Goal: Information Seeking & Learning: Learn about a topic

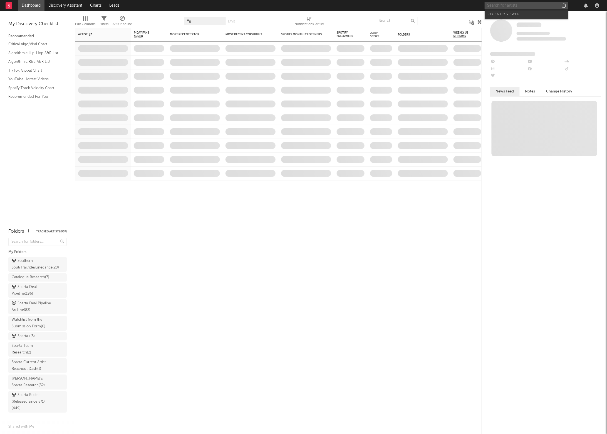
click at [494, 8] on input "text" at bounding box center [525, 5] width 83 height 7
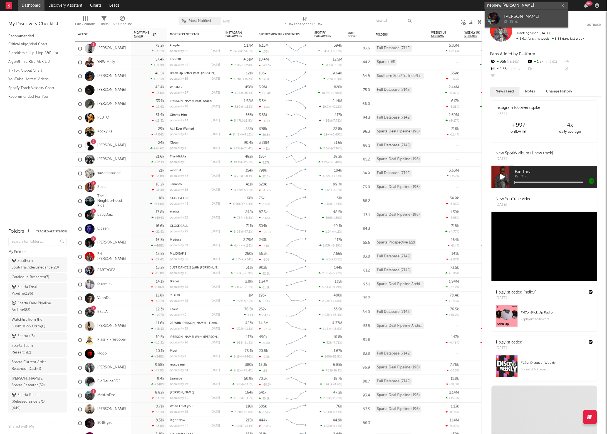
type input "nephew jones"
click at [503, 21] on link "[PERSON_NAME]" at bounding box center [526, 18] width 83 height 18
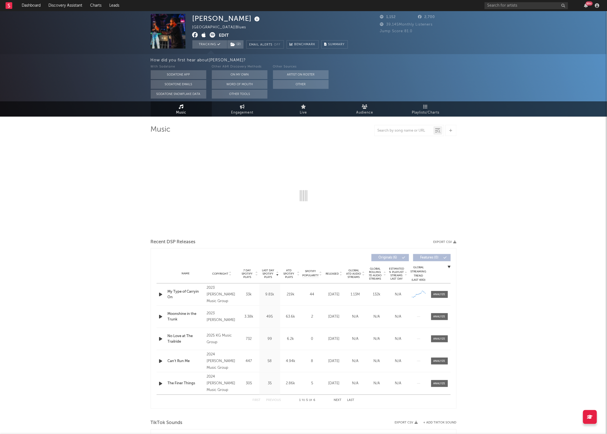
select select "6m"
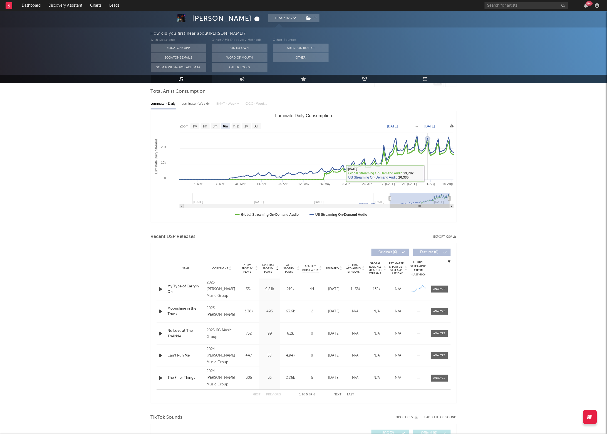
scroll to position [54, 0]
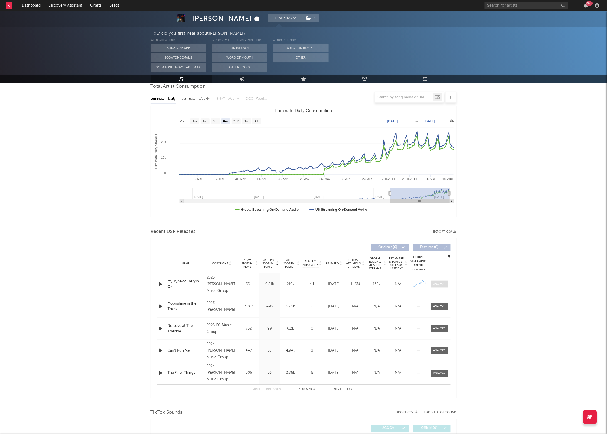
click at [443, 287] on span at bounding box center [439, 284] width 17 height 7
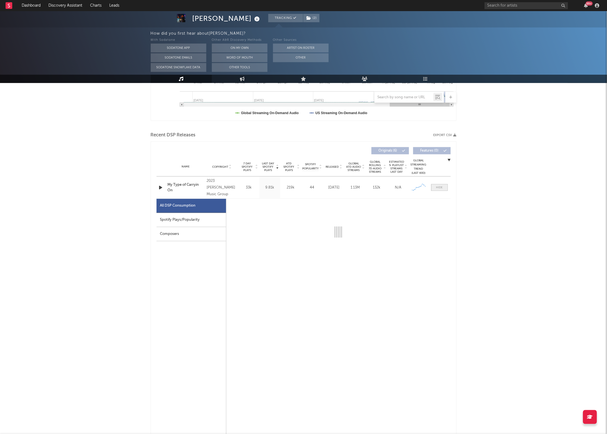
select select "1w"
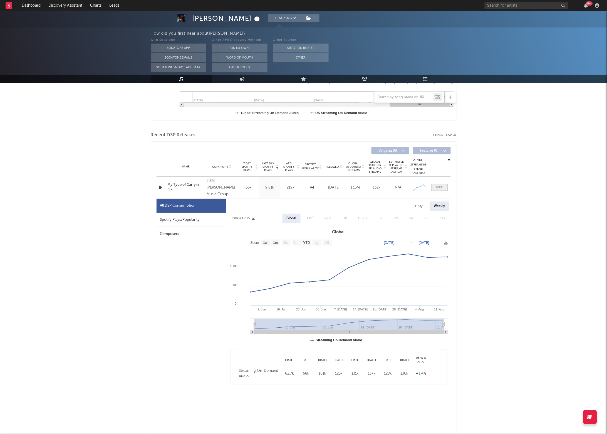
scroll to position [156, 0]
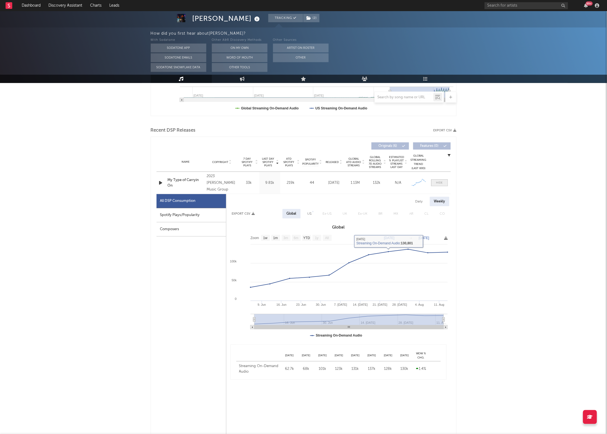
click at [437, 182] on div at bounding box center [439, 183] width 7 height 4
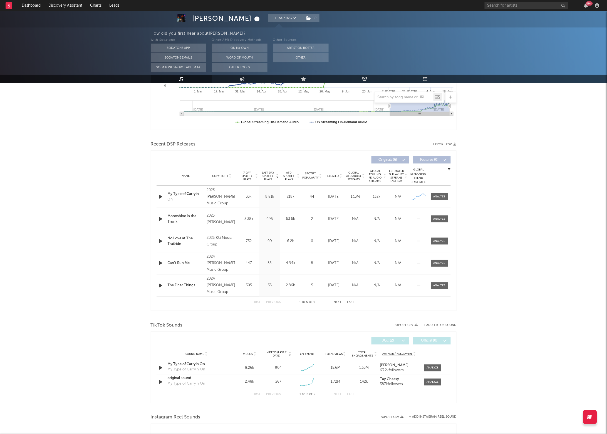
scroll to position [0, 0]
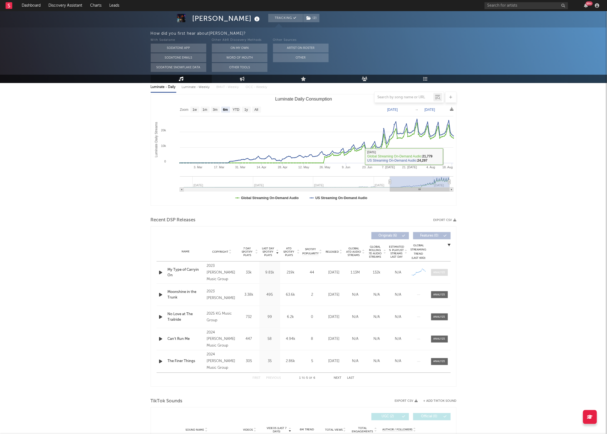
click at [436, 275] on span at bounding box center [439, 272] width 17 height 7
select select "1w"
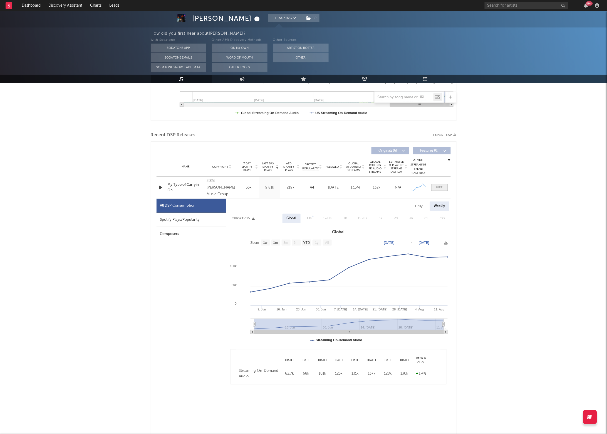
scroll to position [163, 0]
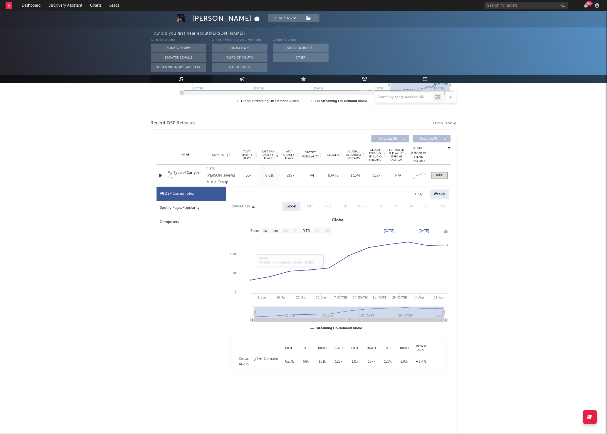
click at [176, 213] on div "Spotify Plays/Popularity" at bounding box center [190, 208] width 69 height 14
select select "6m"
select select "1w"
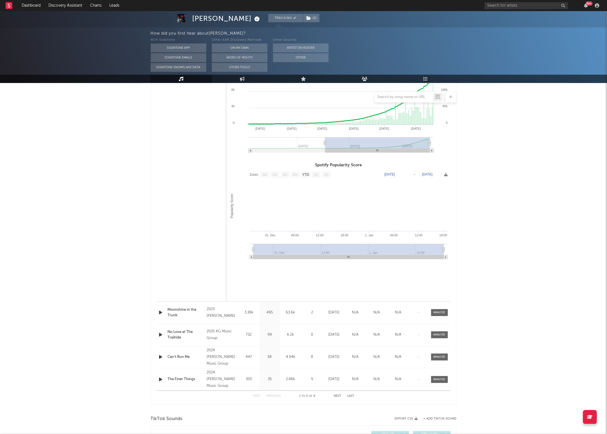
scroll to position [314, 0]
click at [439, 316] on div "Name Moonshine in the Trunk Copyright 2023 Nephew Jones Label Donn Jones Music …" at bounding box center [303, 312] width 294 height 22
click at [437, 311] on div at bounding box center [439, 312] width 12 height 4
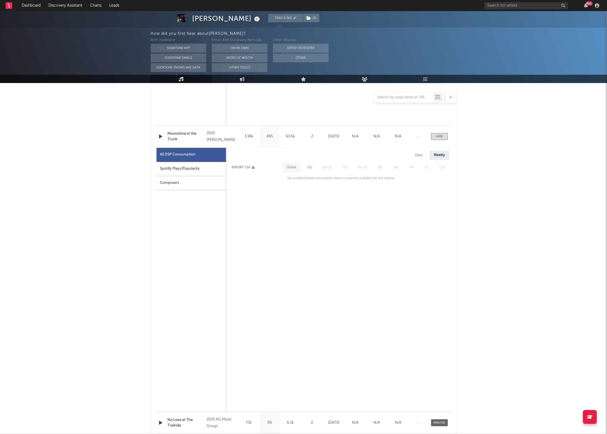
scroll to position [489, 0]
click at [514, 7] on input "text" at bounding box center [525, 5] width 83 height 7
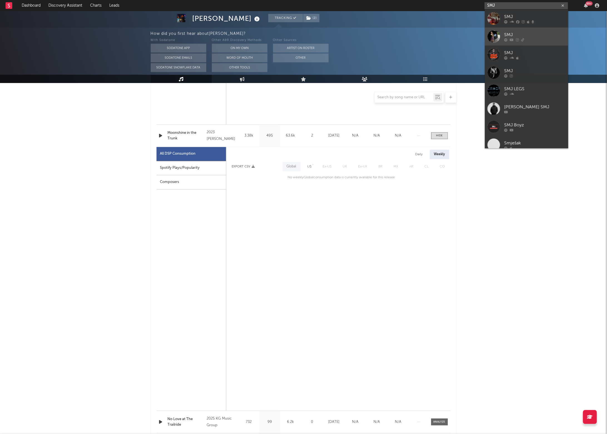
type input "SMJ"
click at [504, 34] on link "SMJ" at bounding box center [526, 37] width 83 height 18
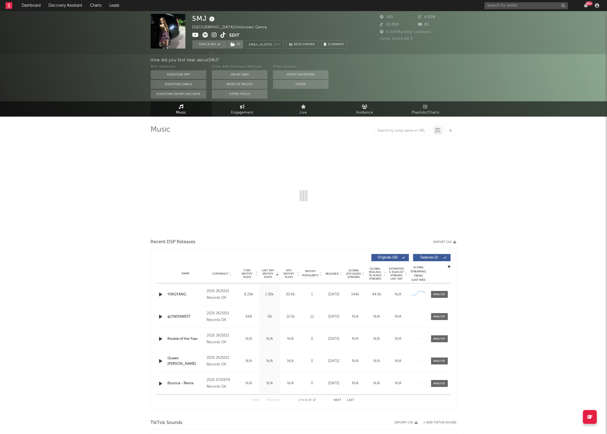
select select "1w"
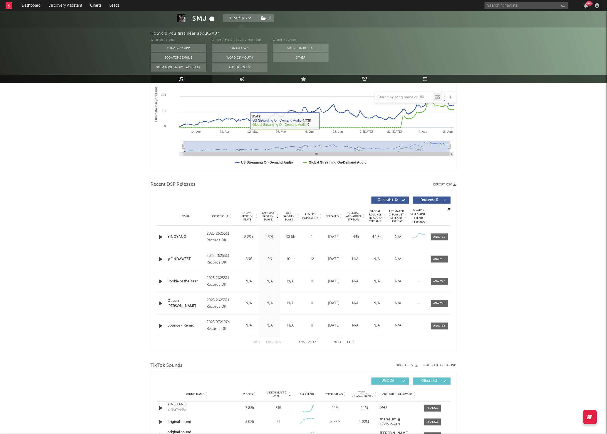
scroll to position [103, 0]
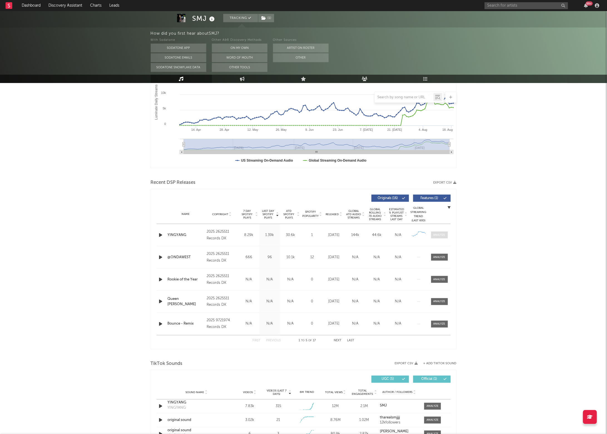
click at [439, 235] on div at bounding box center [439, 235] width 12 height 4
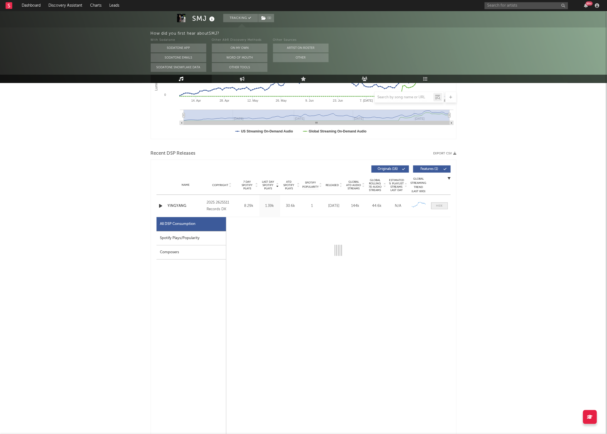
select select "1w"
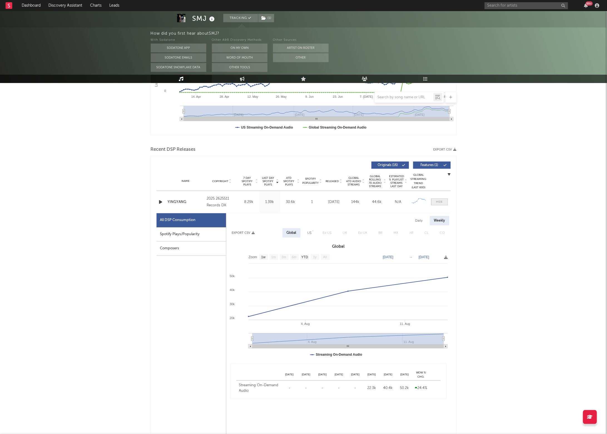
scroll to position [151, 0]
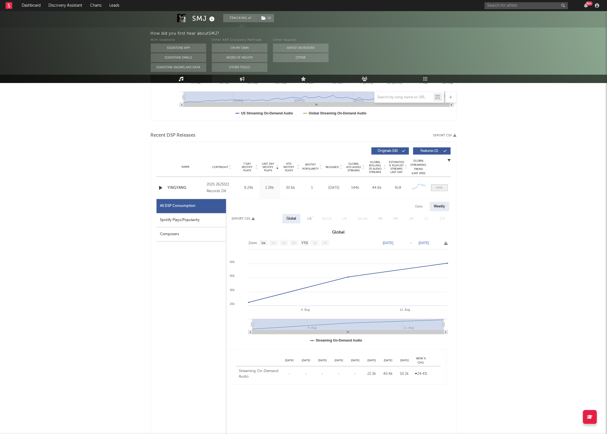
click at [438, 185] on span at bounding box center [439, 188] width 17 height 7
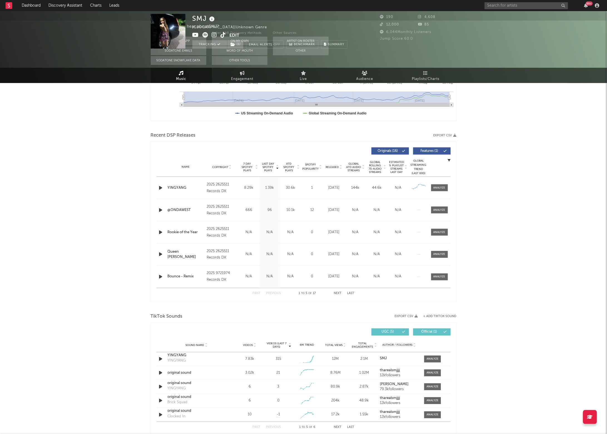
scroll to position [0, 0]
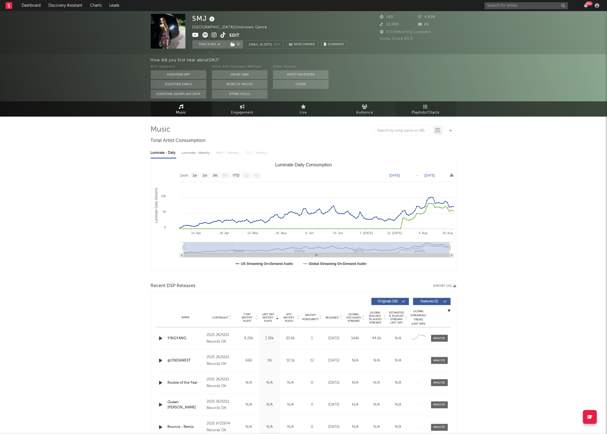
click at [426, 105] on icon at bounding box center [425, 107] width 5 height 4
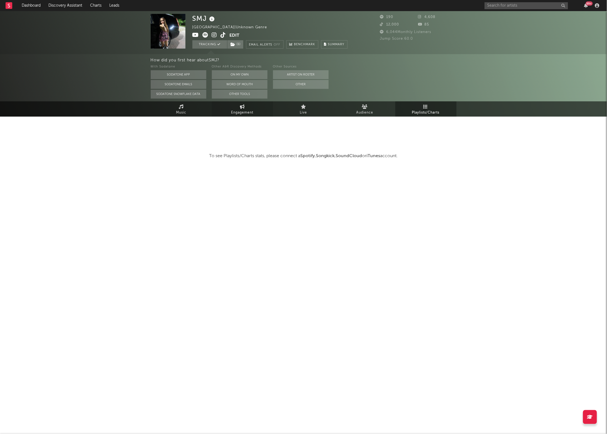
click at [226, 115] on link "Engagement" at bounding box center [242, 108] width 61 height 15
select select "1w"
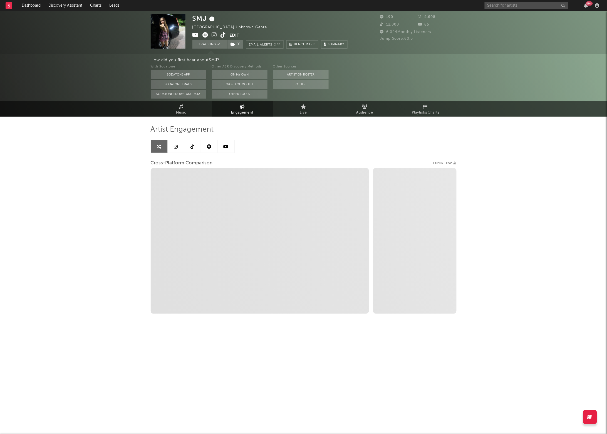
click at [179, 146] on link at bounding box center [176, 146] width 17 height 13
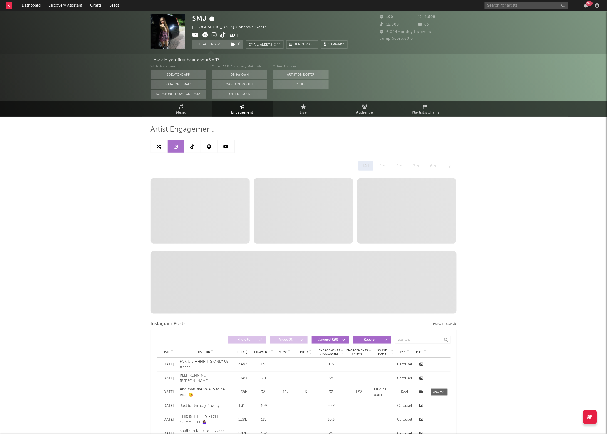
select select "1w"
click at [189, 147] on link at bounding box center [192, 146] width 17 height 13
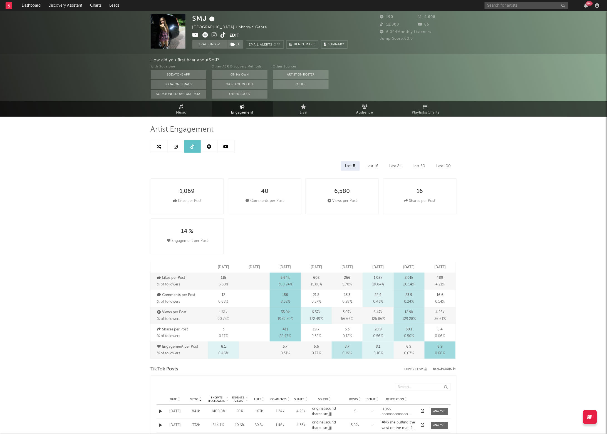
click at [207, 146] on link at bounding box center [209, 146] width 17 height 13
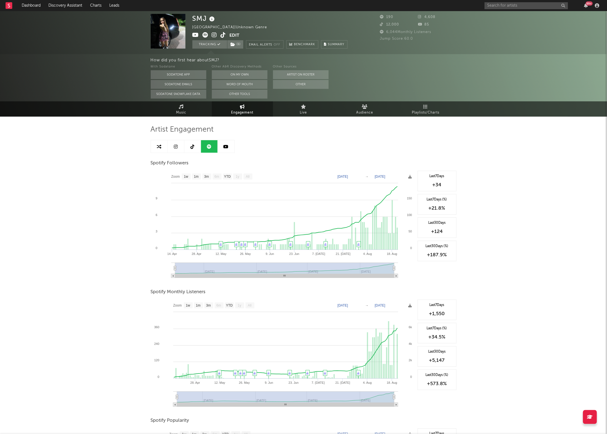
click at [229, 146] on link at bounding box center [226, 146] width 17 height 13
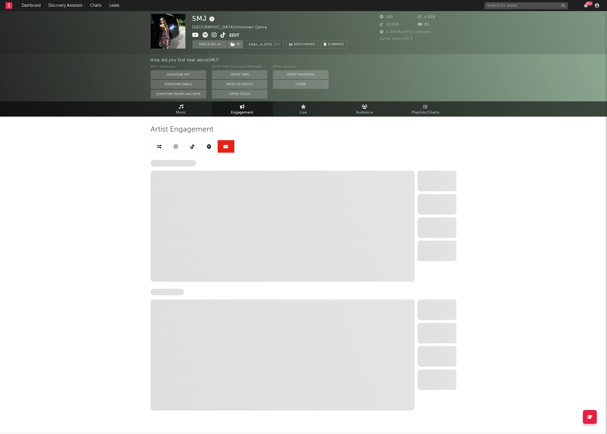
select select "1w"
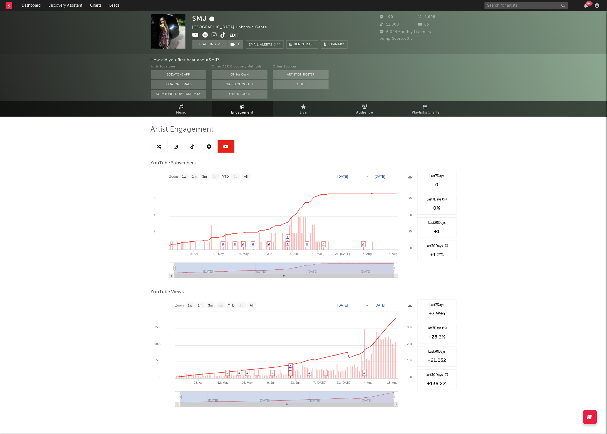
click at [164, 147] on link at bounding box center [159, 146] width 17 height 13
select select "1w"
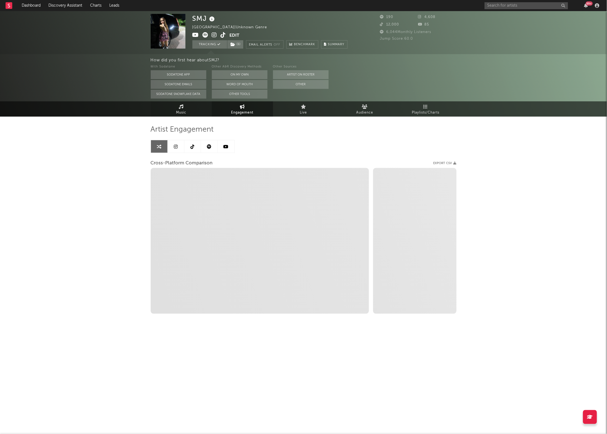
click at [177, 114] on span "Music" at bounding box center [181, 113] width 10 height 7
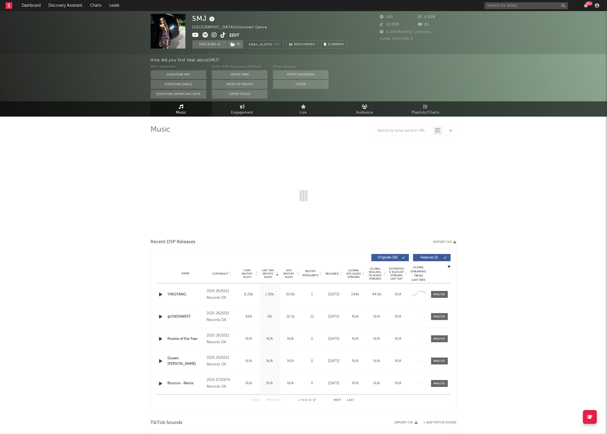
select select "1w"
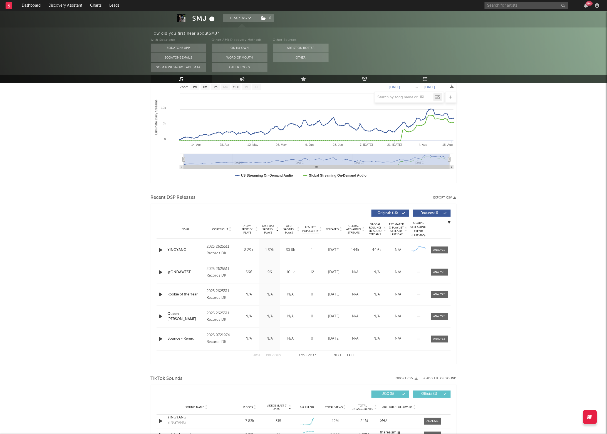
scroll to position [89, 0]
click at [445, 249] on div at bounding box center [439, 250] width 12 height 4
select select "1w"
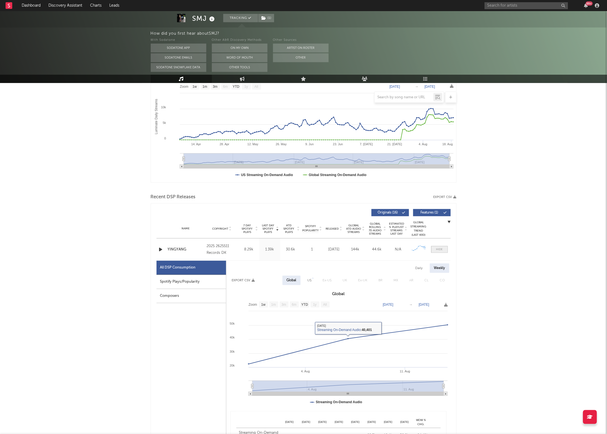
click at [438, 252] on span at bounding box center [439, 249] width 17 height 7
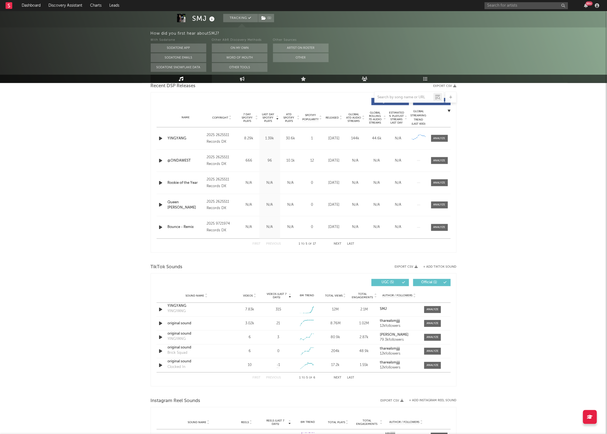
scroll to position [156, 0]
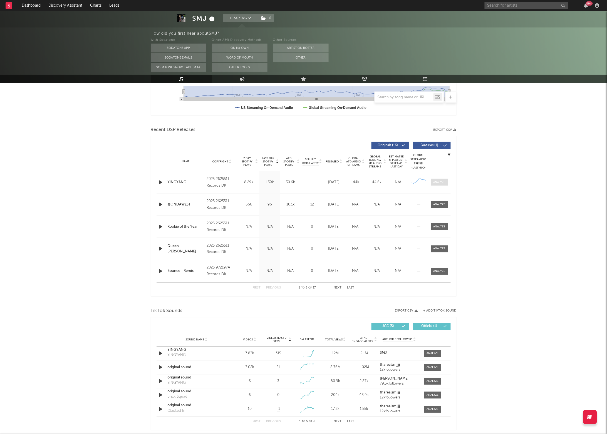
click at [436, 183] on div at bounding box center [439, 182] width 12 height 4
select select "1w"
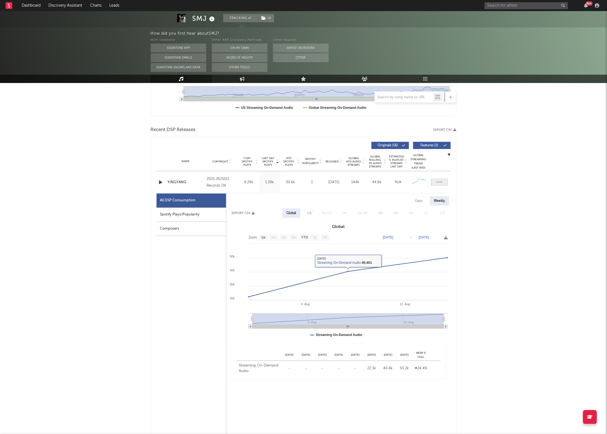
click at [443, 182] on span at bounding box center [439, 182] width 17 height 7
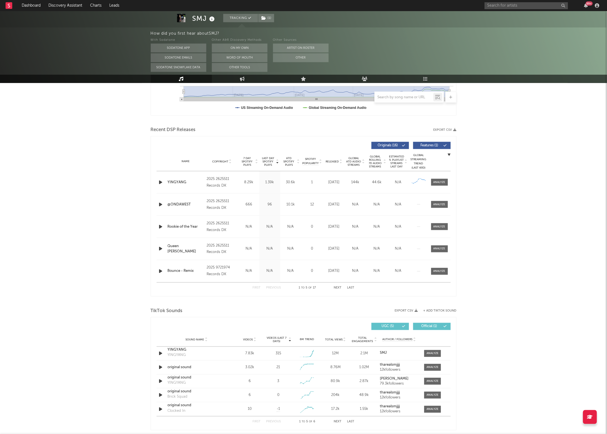
scroll to position [0, 0]
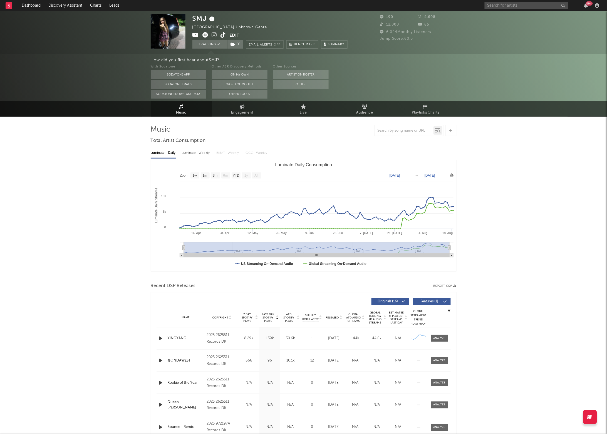
click at [212, 33] on icon at bounding box center [214, 35] width 5 height 6
click at [532, 9] on div "99 +" at bounding box center [542, 5] width 117 height 11
click at [529, 6] on input "text" at bounding box center [525, 5] width 83 height 7
type input "1300saint"
click at [525, 18] on div "1300SAINT" at bounding box center [534, 16] width 61 height 7
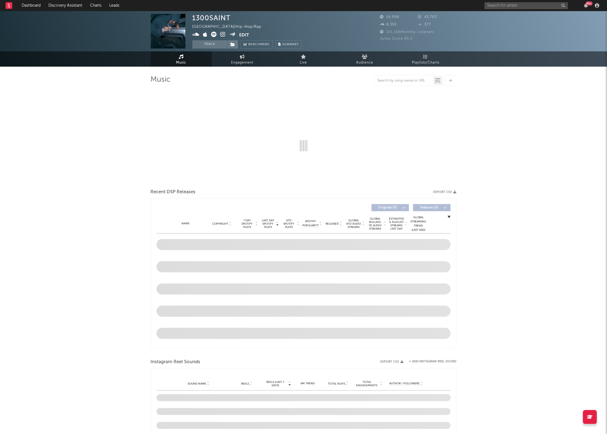
select select "6m"
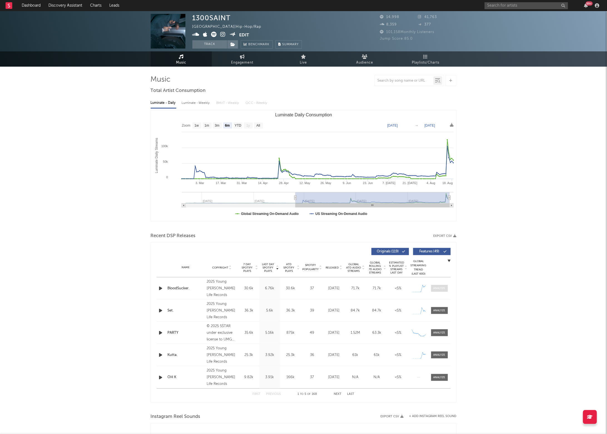
click at [441, 289] on div at bounding box center [439, 289] width 12 height 4
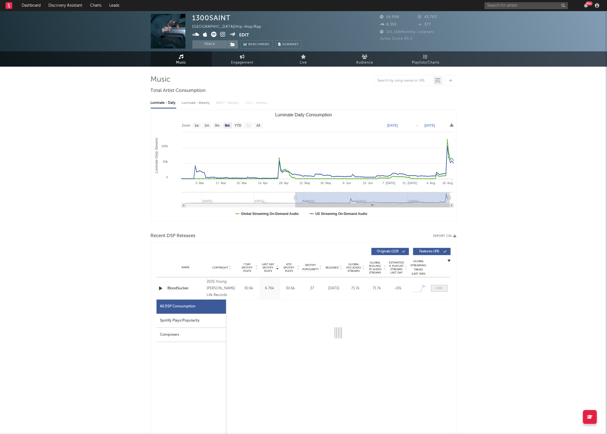
select select "1w"
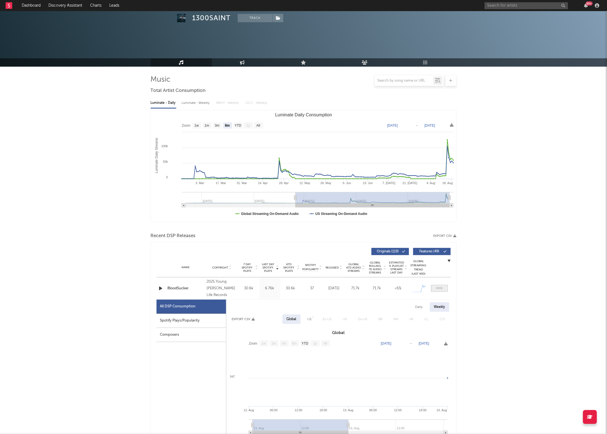
scroll to position [59, 0]
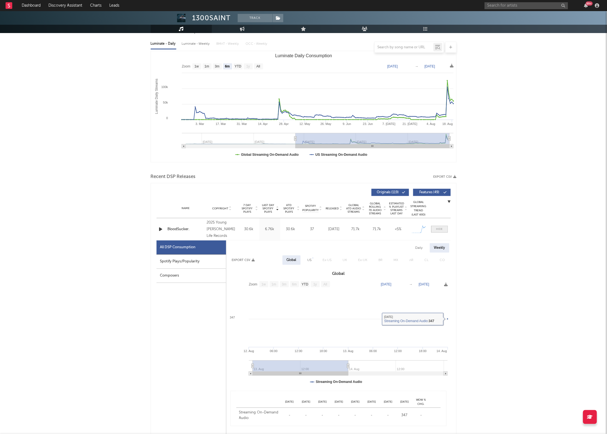
click at [434, 227] on span at bounding box center [439, 229] width 17 height 7
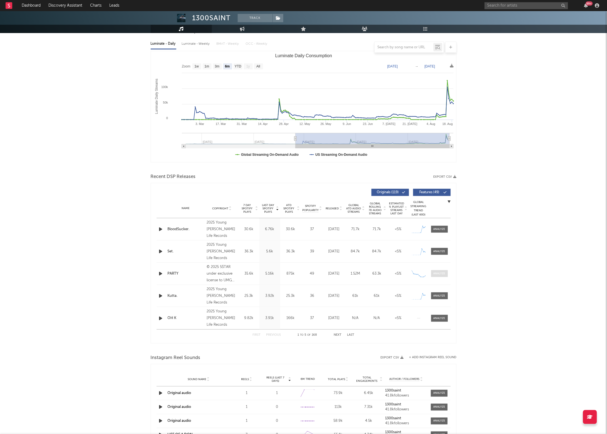
click at [439, 275] on div at bounding box center [439, 274] width 12 height 4
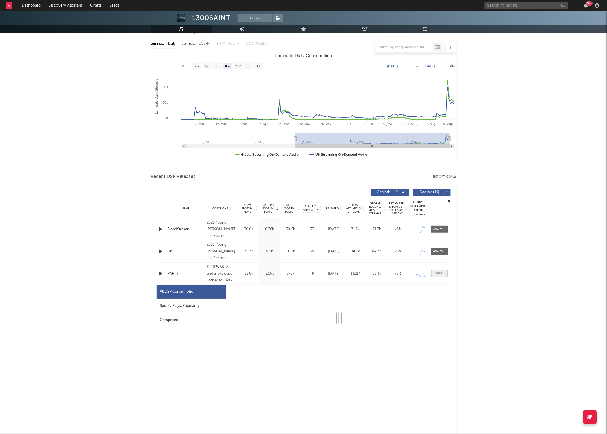
select select "1w"
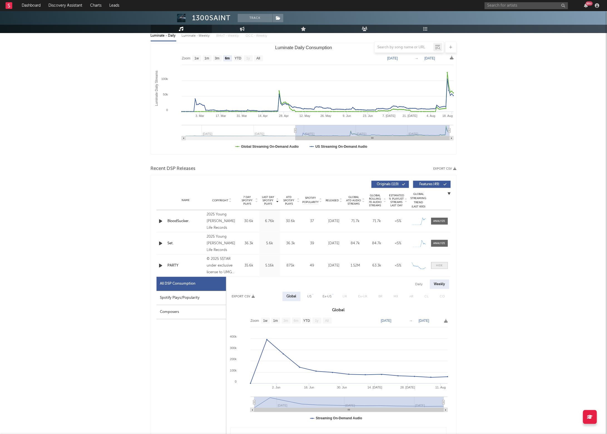
scroll to position [70, 0]
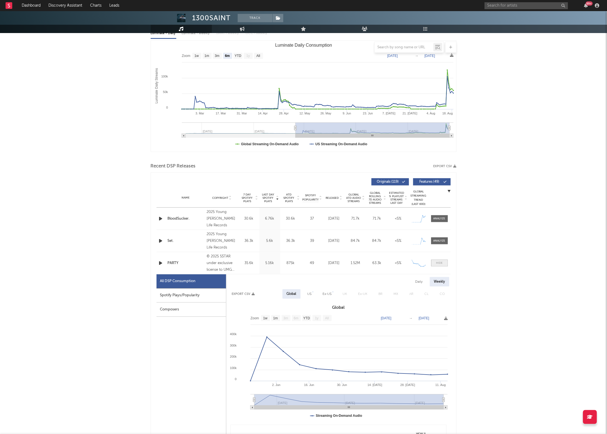
click at [441, 266] on span at bounding box center [439, 263] width 17 height 7
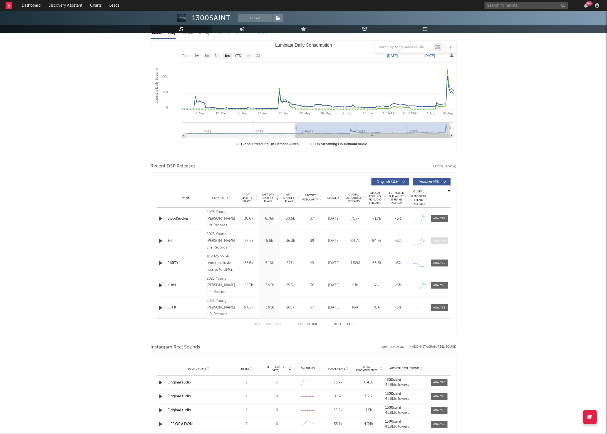
click at [439, 240] on div at bounding box center [439, 241] width 12 height 4
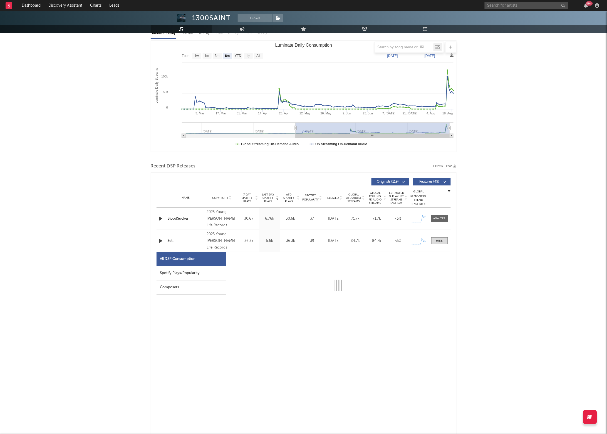
select select "1w"
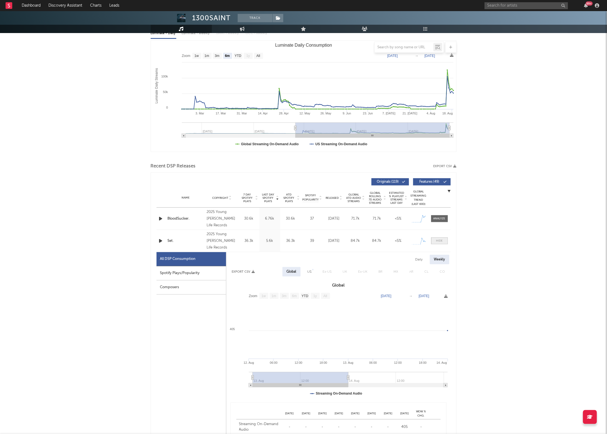
click at [437, 240] on div at bounding box center [439, 241] width 7 height 4
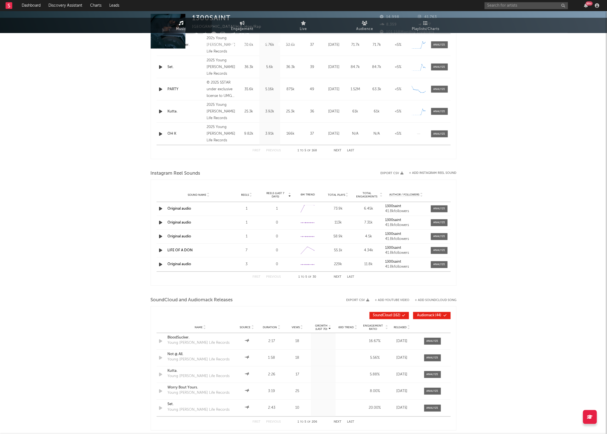
scroll to position [0, 0]
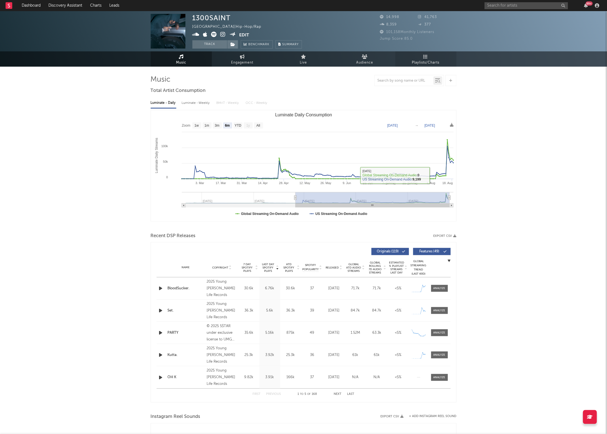
click at [423, 64] on span "Playlists/Charts" at bounding box center [426, 62] width 28 height 7
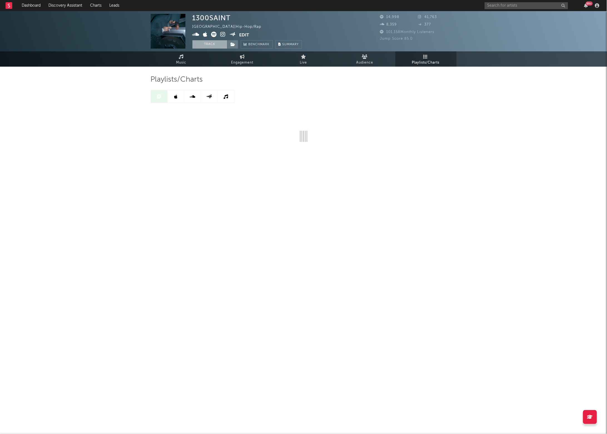
click at [206, 44] on button "Track" at bounding box center [209, 44] width 35 height 8
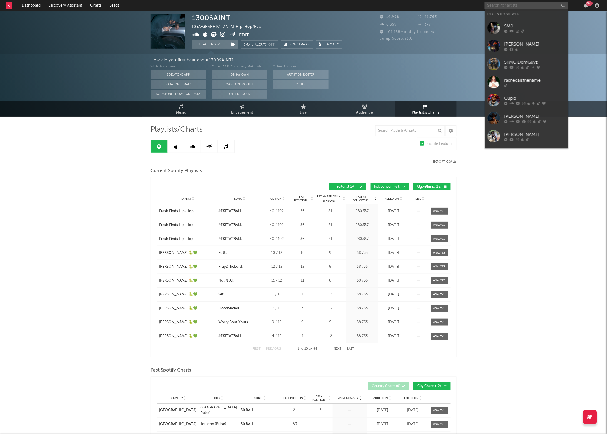
click at [501, 6] on input "text" at bounding box center [525, 5] width 83 height 7
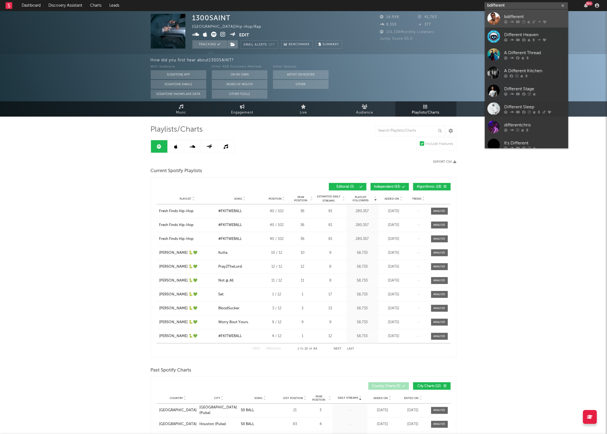
type input "bdifferent"
click at [498, 16] on div at bounding box center [494, 18] width 13 height 13
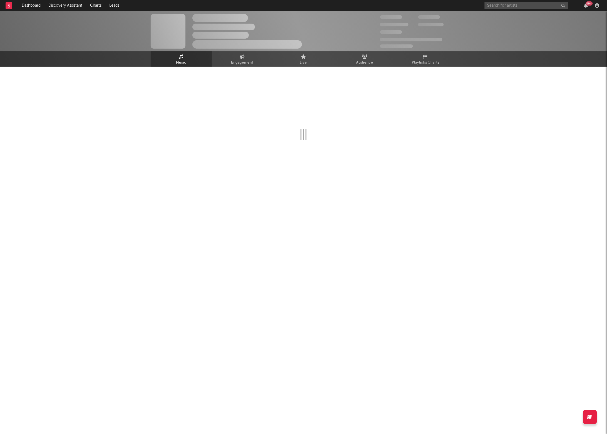
select select "6m"
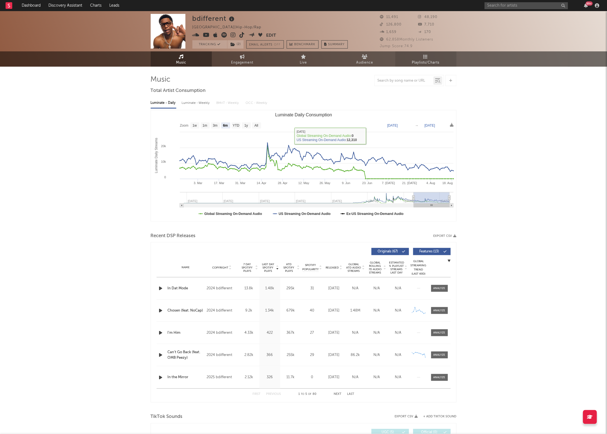
click at [429, 59] on span "Playlists/Charts" at bounding box center [426, 62] width 28 height 7
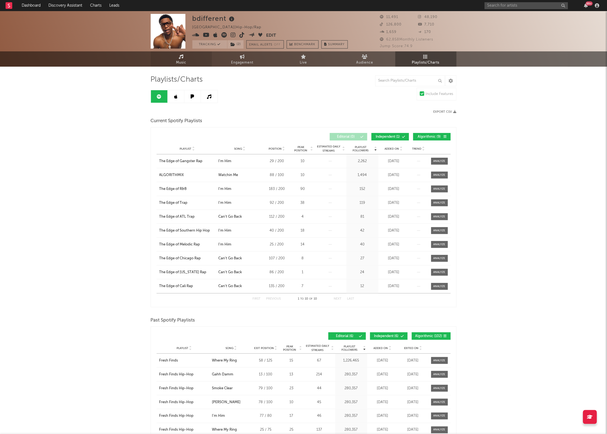
click at [178, 63] on span "Music" at bounding box center [181, 62] width 10 height 7
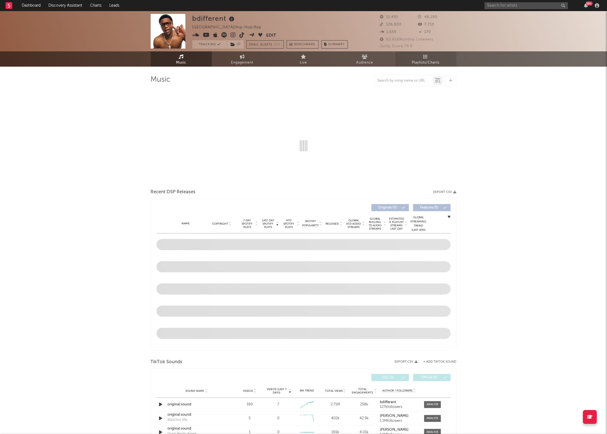
select select "6m"
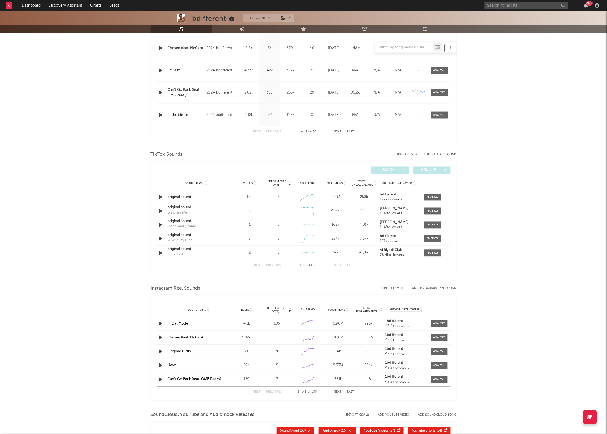
scroll to position [269, 0]
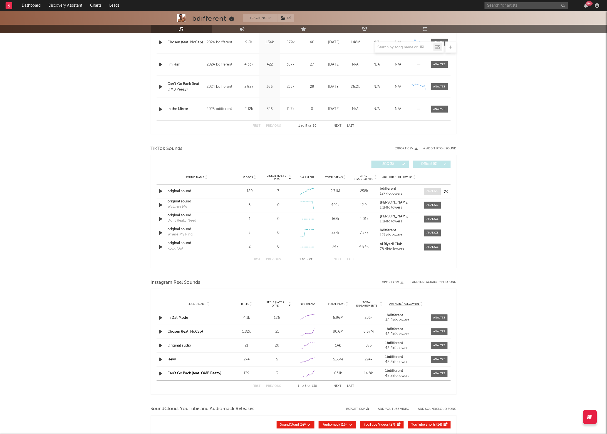
click at [432, 191] on div at bounding box center [432, 192] width 12 height 4
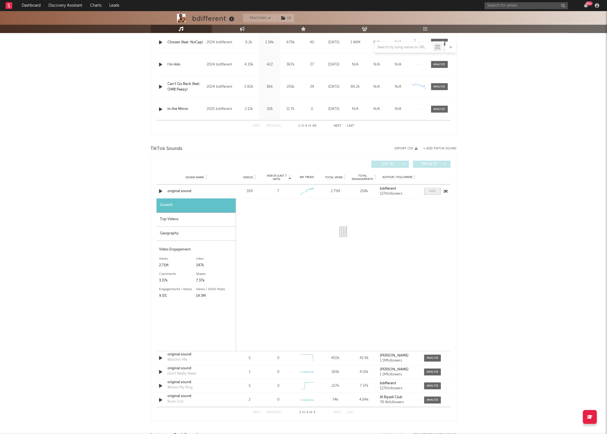
select select "1w"
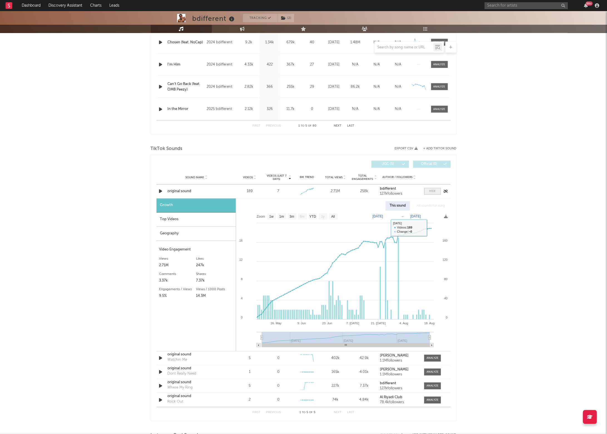
click at [429, 190] on div at bounding box center [432, 192] width 7 height 4
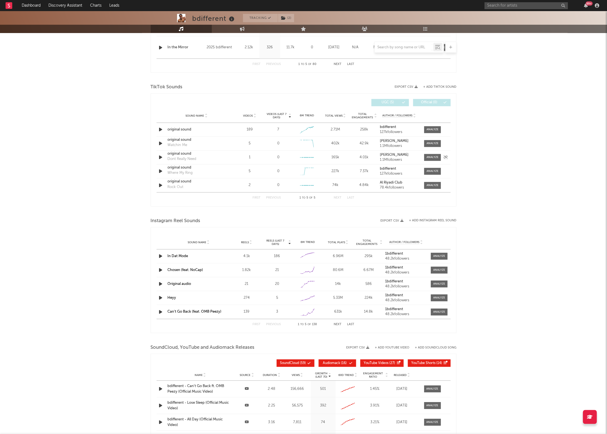
scroll to position [344, 0]
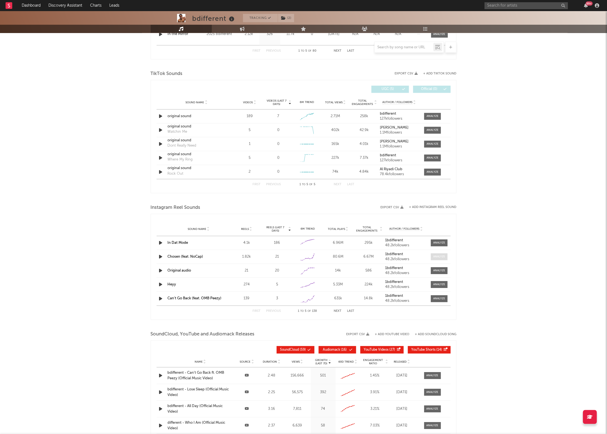
click at [437, 258] on div at bounding box center [439, 257] width 12 height 4
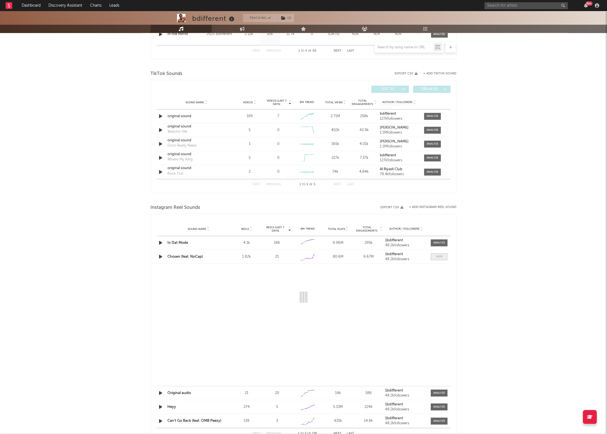
select select "6m"
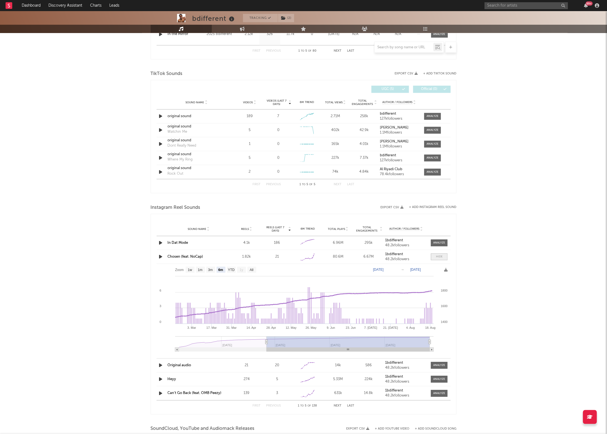
click at [439, 256] on div at bounding box center [439, 257] width 7 height 4
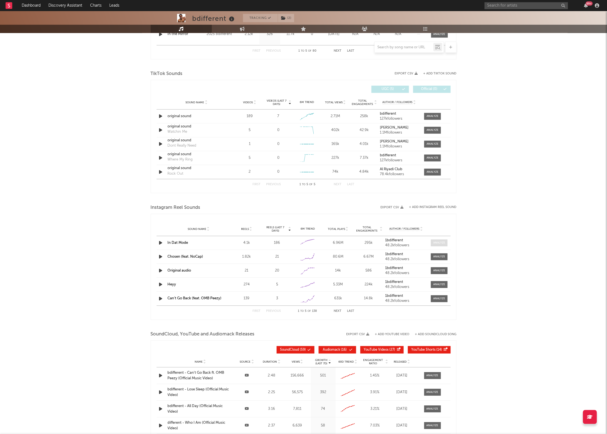
click at [442, 246] on span at bounding box center [439, 243] width 17 height 7
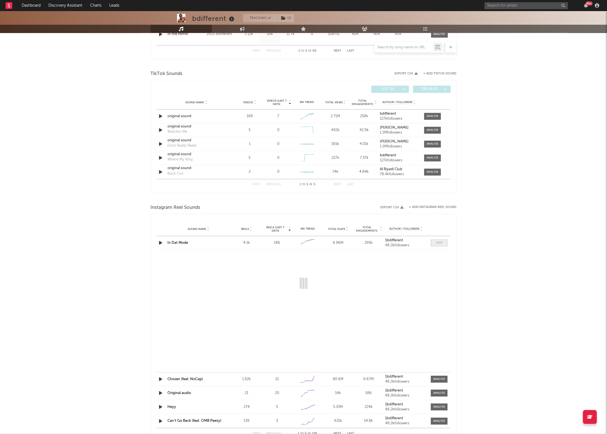
select select "6m"
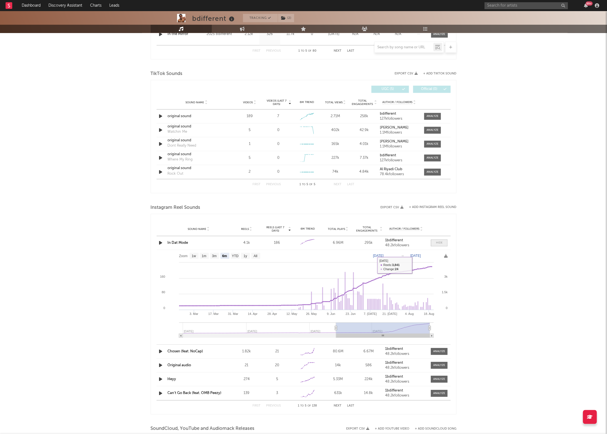
click at [435, 246] on span at bounding box center [439, 243] width 17 height 7
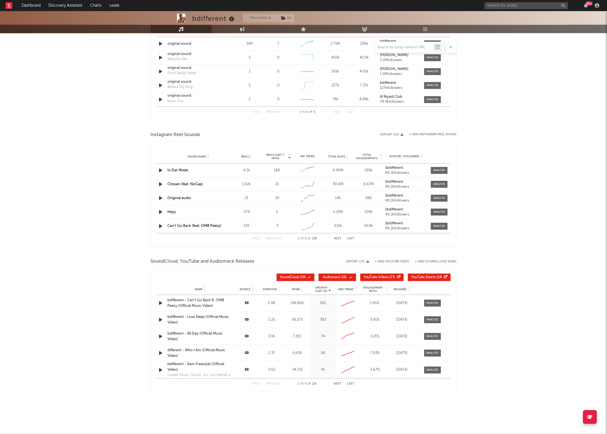
scroll to position [0, 0]
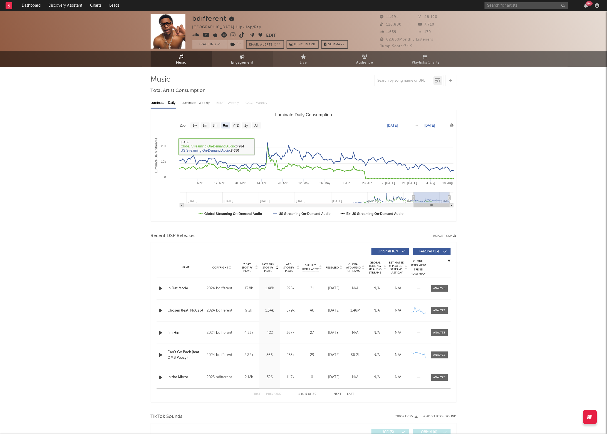
click at [240, 54] on icon at bounding box center [242, 56] width 5 height 4
select select "1m"
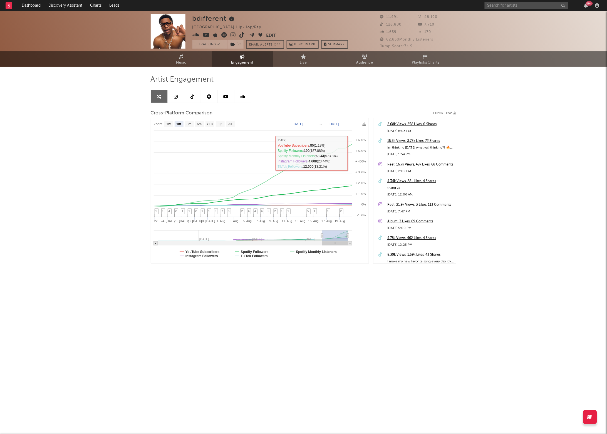
click at [404, 141] on div "15.3k Views, 3.75k Likes, 72 Shares" at bounding box center [420, 141] width 66 height 7
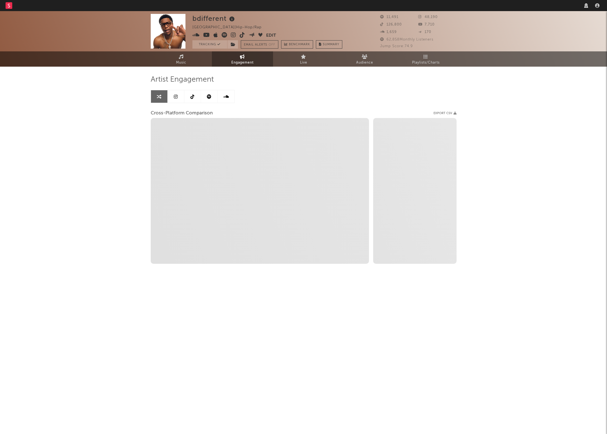
select select "1w"
select select "1m"
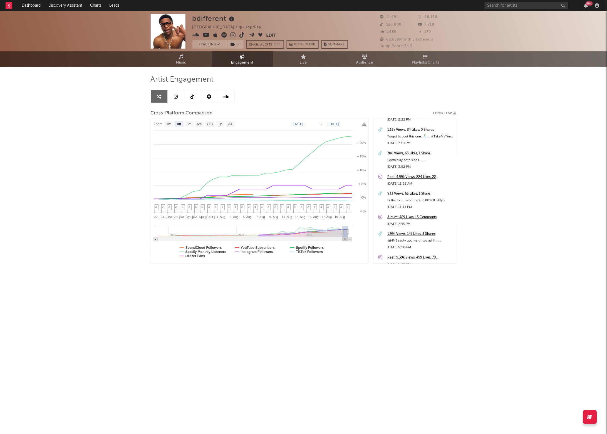
scroll to position [39, 0]
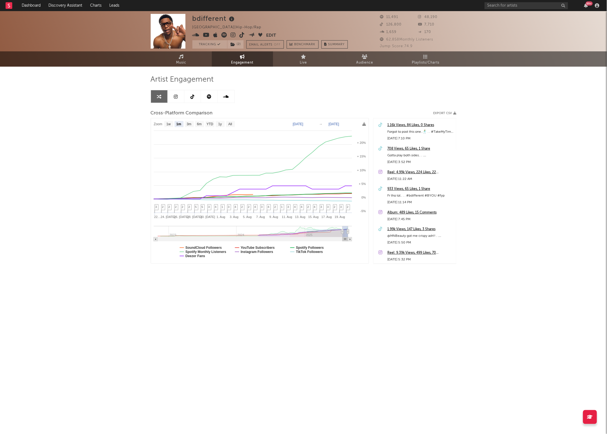
click at [214, 245] on rect at bounding box center [260, 190] width 218 height 145
click at [214, 249] on text "SoundCloud Followers" at bounding box center [203, 248] width 36 height 4
select select "1m"
click at [215, 252] on text "Spotify Monthly Listeners" at bounding box center [205, 252] width 41 height 4
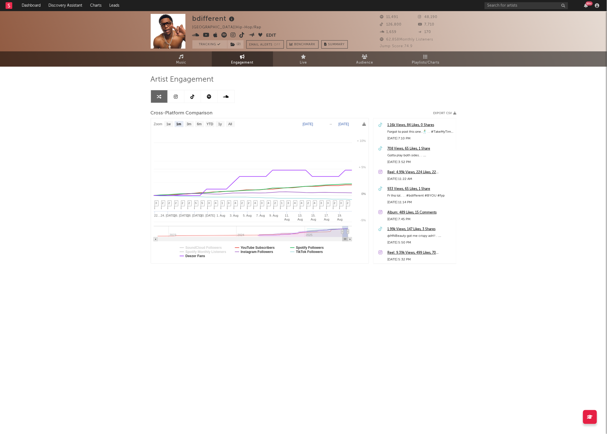
select select "1m"
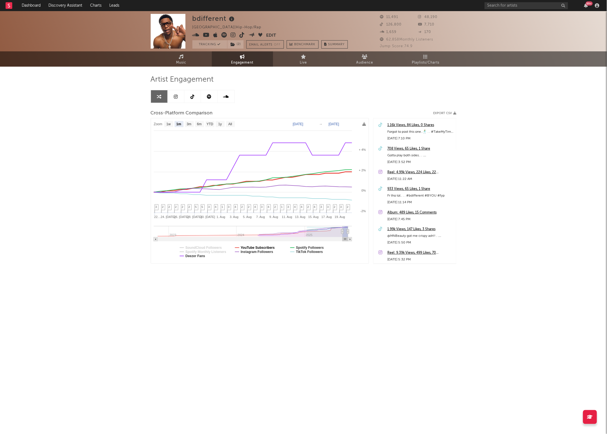
click at [253, 247] on text "YouTube Subscribers" at bounding box center [257, 248] width 34 height 4
select select "1m"
click at [302, 248] on text "Spotify Followers" at bounding box center [310, 248] width 28 height 4
select select "1m"
click at [194, 257] on text "Deezer Fans" at bounding box center [195, 256] width 20 height 4
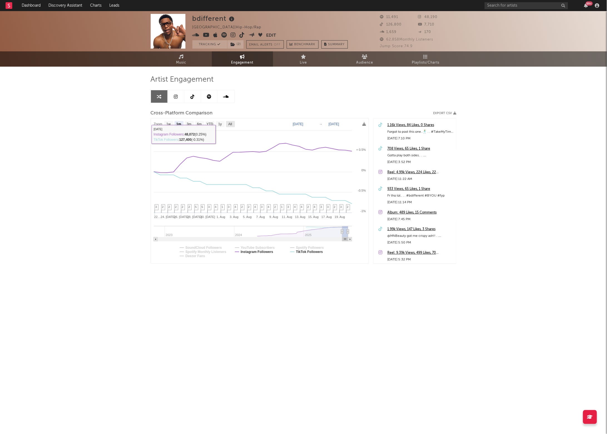
click at [232, 125] on text "All" at bounding box center [230, 125] width 4 height 4
select select "All"
type input "2022-11-24"
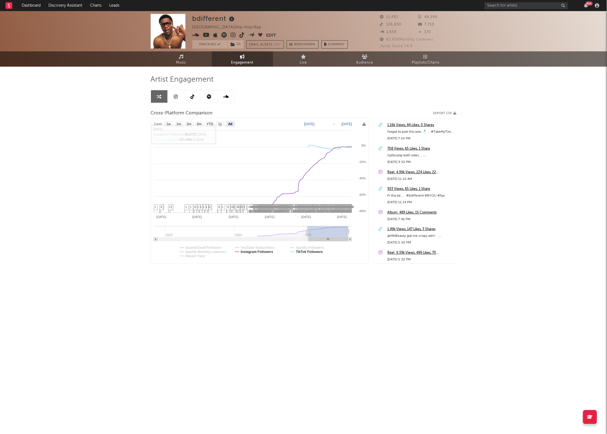
select select "All"
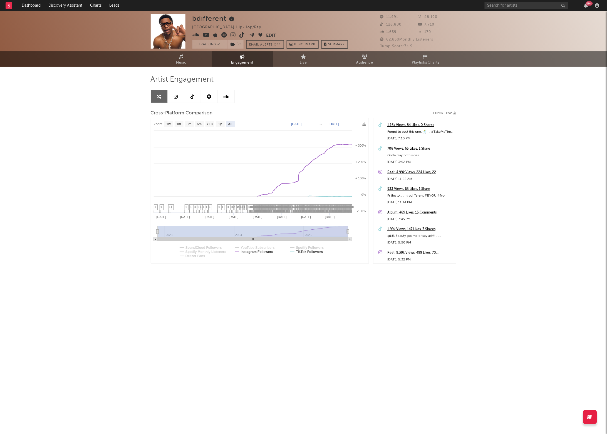
click at [337, 160] on rect at bounding box center [260, 190] width 218 height 145
click at [418, 61] on span "Playlists/Charts" at bounding box center [426, 62] width 28 height 7
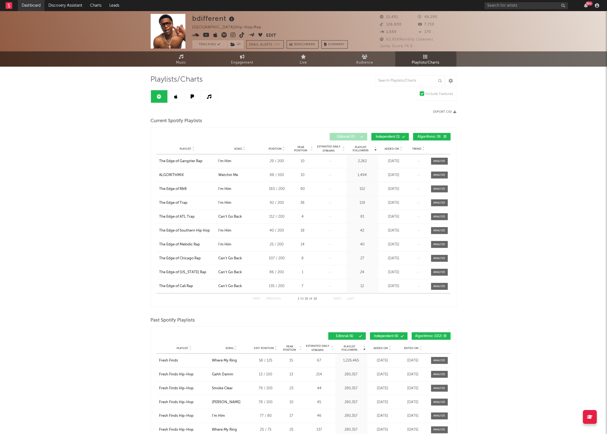
click at [31, 7] on link "Dashboard" at bounding box center [31, 5] width 27 height 11
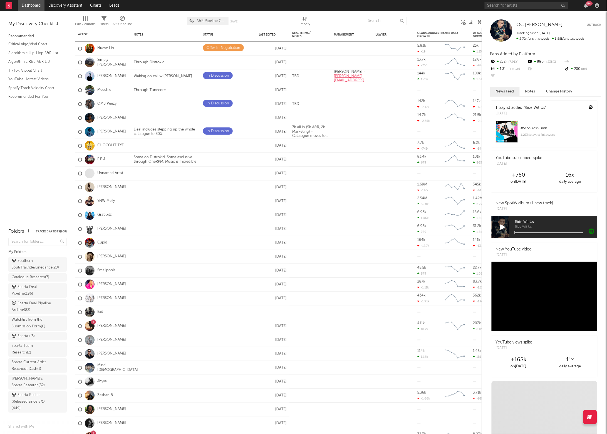
click at [24, 160] on div "My Discovery Checklist Recommended Critical Algo/Viral Chart Algorithmic Hip-Ho…" at bounding box center [37, 117] width 75 height 212
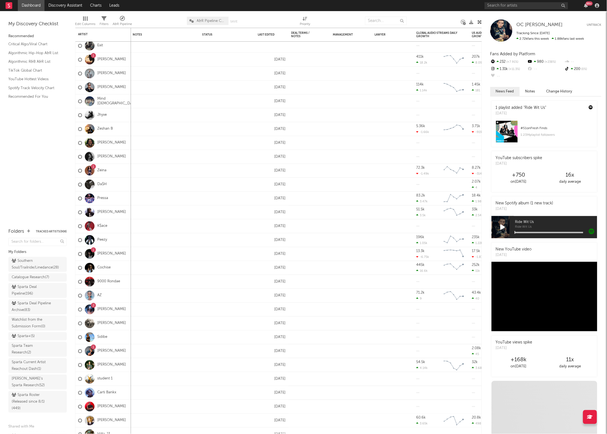
click at [108, 363] on link "Marlon Craft" at bounding box center [111, 365] width 29 height 5
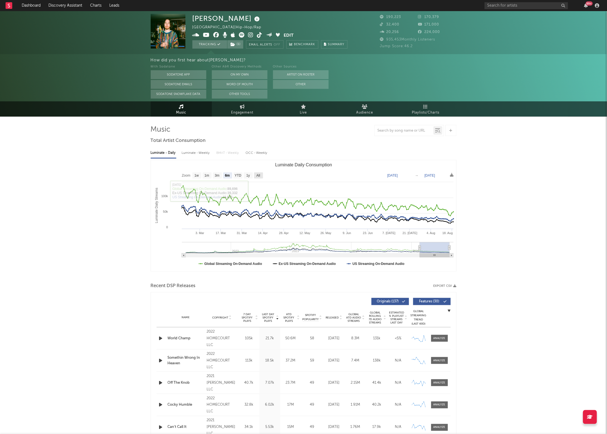
click at [254, 175] on rect "Luminate Daily Consumption" at bounding box center [258, 176] width 9 height 6
select select "All"
type input "2021-03-31"
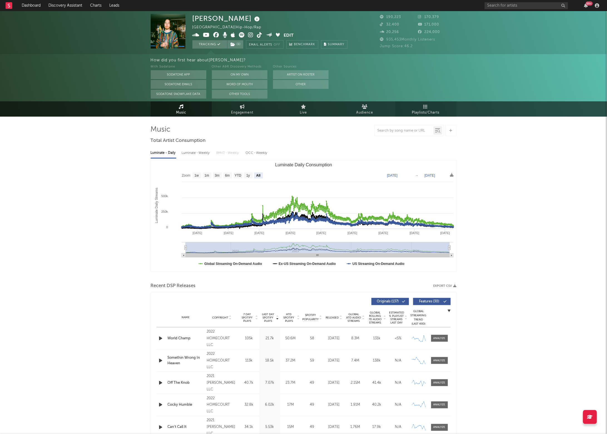
click at [421, 115] on span "Playlists/Charts" at bounding box center [426, 113] width 28 height 7
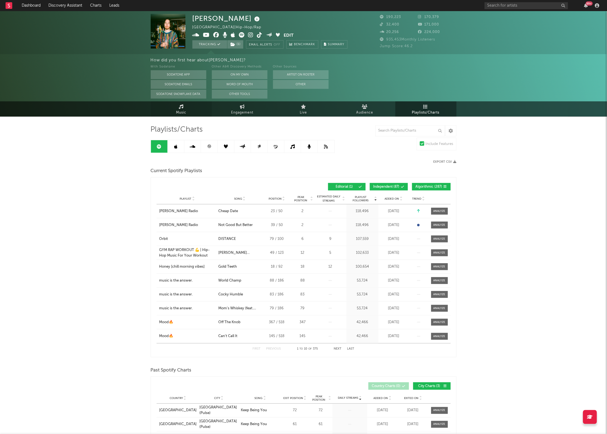
click at [168, 113] on link "Music" at bounding box center [181, 108] width 61 height 15
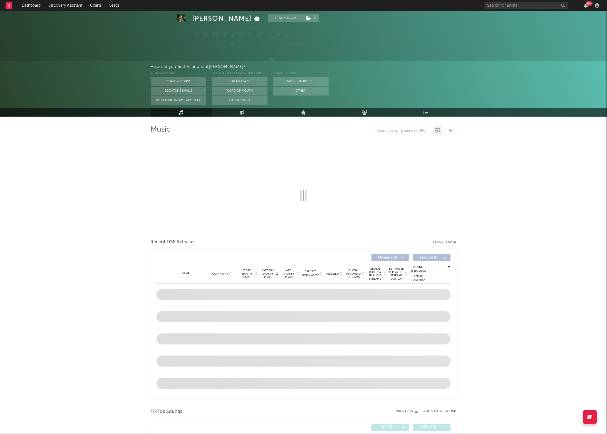
select select "6m"
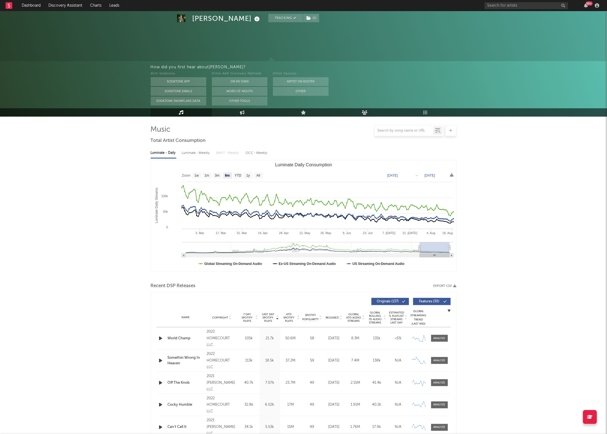
scroll to position [58, 0]
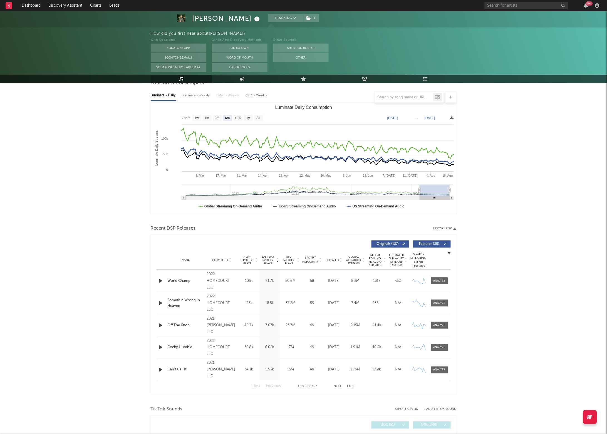
click at [335, 260] on span "Released" at bounding box center [332, 260] width 13 height 3
click at [33, 3] on link "Dashboard" at bounding box center [31, 5] width 27 height 11
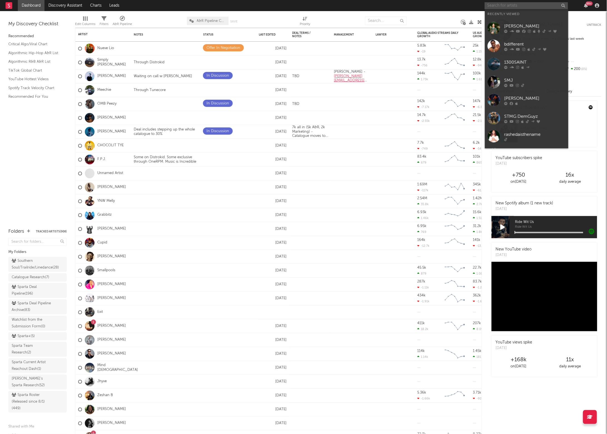
click at [504, 5] on input "text" at bounding box center [525, 5] width 83 height 7
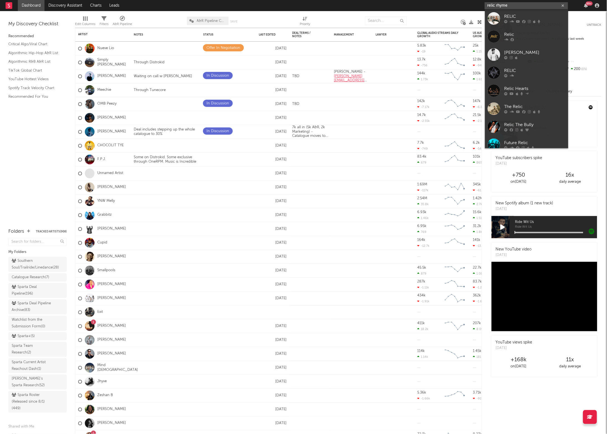
type input "relic rhymes"
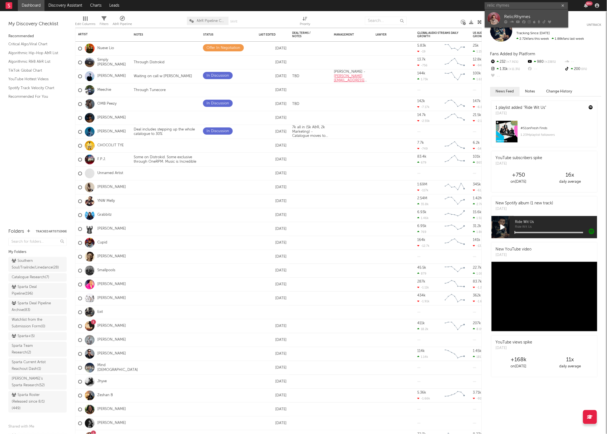
click at [503, 17] on link "RelicRhymes" at bounding box center [526, 18] width 83 height 18
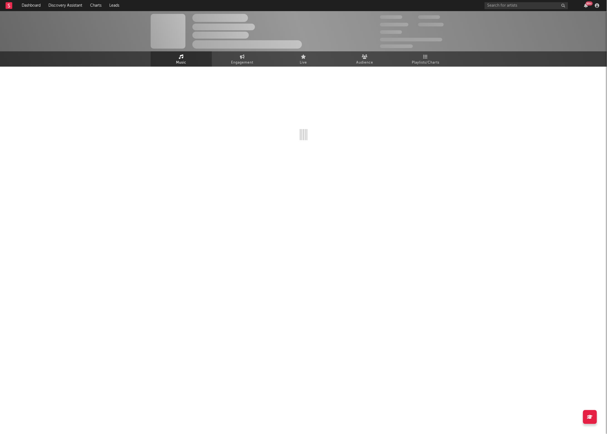
select select "6m"
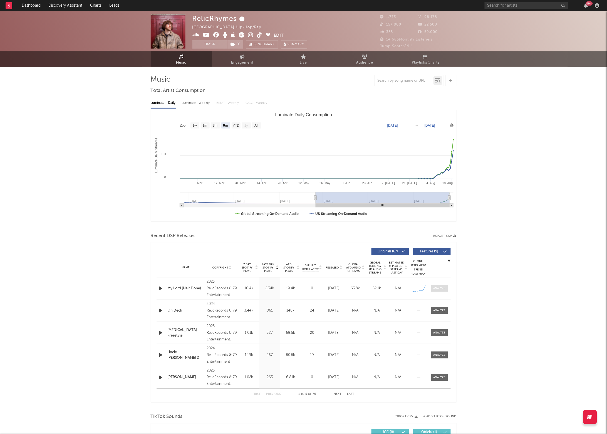
click at [443, 290] on div at bounding box center [439, 289] width 12 height 4
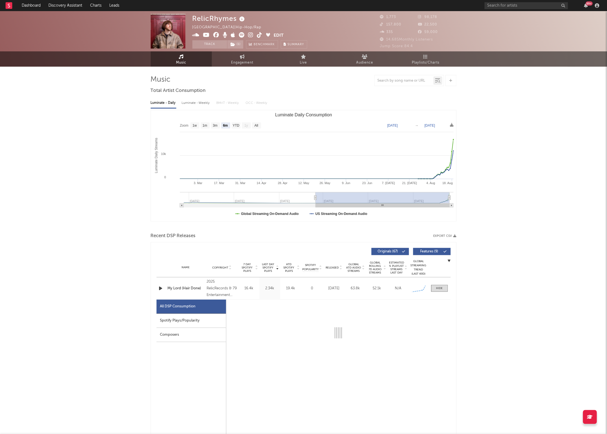
select select "1w"
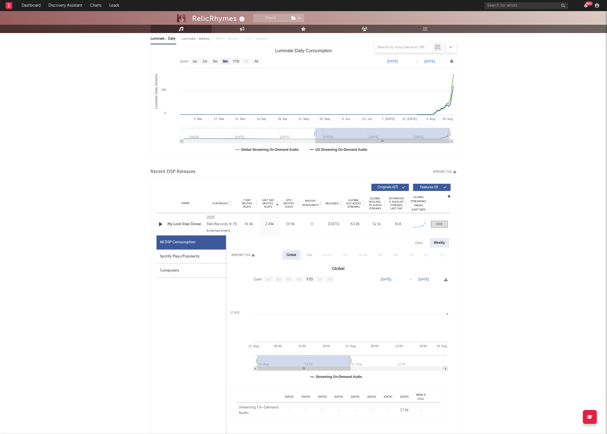
scroll to position [66, 0]
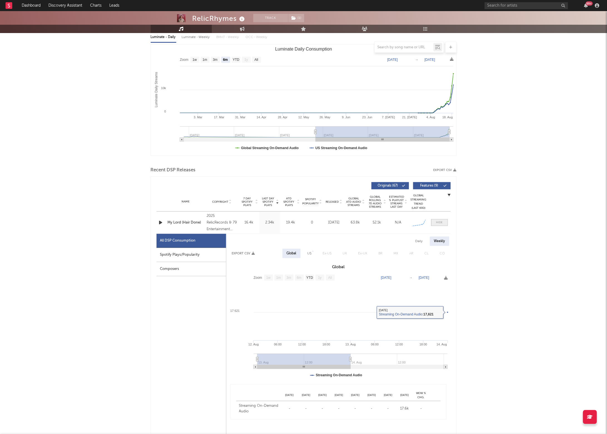
click at [432, 220] on span at bounding box center [439, 222] width 17 height 7
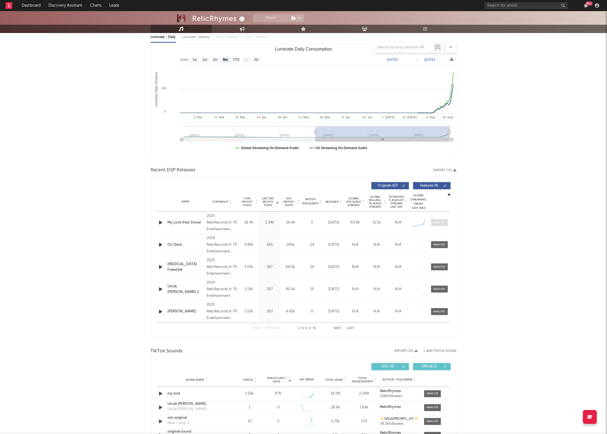
click at [441, 224] on div at bounding box center [439, 223] width 12 height 4
select select "1w"
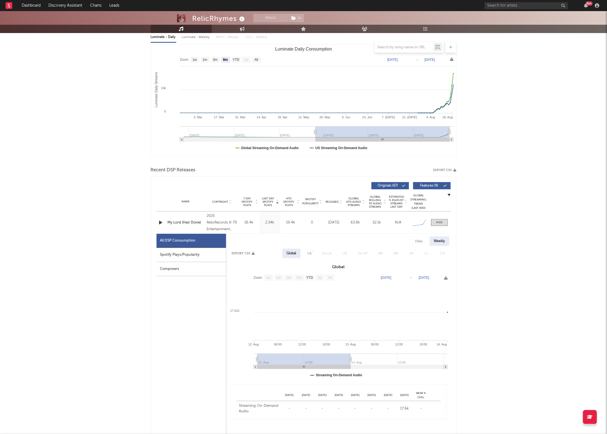
click at [424, 238] on div "Daily" at bounding box center [419, 241] width 16 height 9
select select "1w"
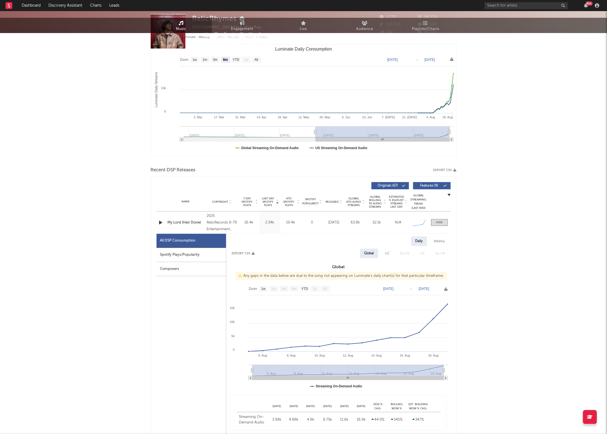
scroll to position [0, 0]
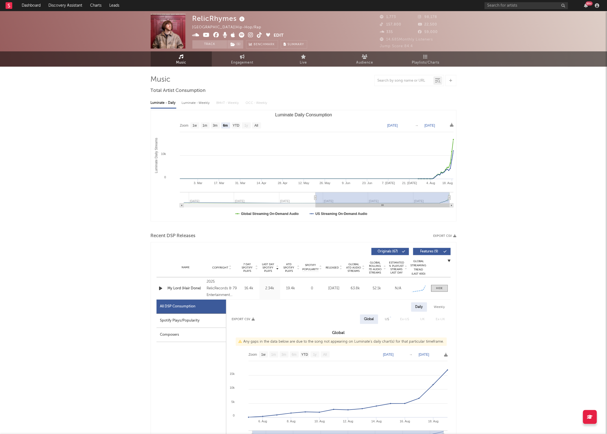
click at [200, 43] on button "Track" at bounding box center [209, 44] width 35 height 8
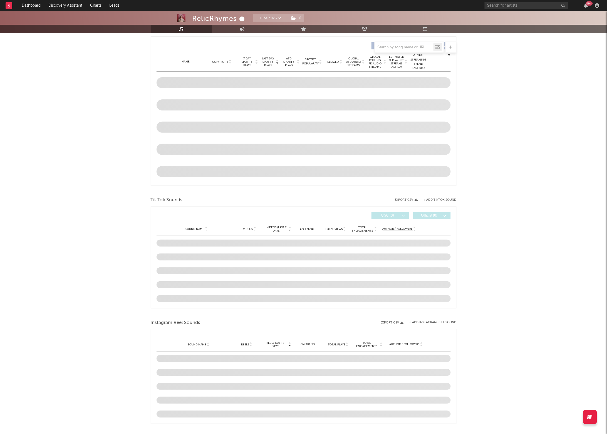
scroll to position [175, 0]
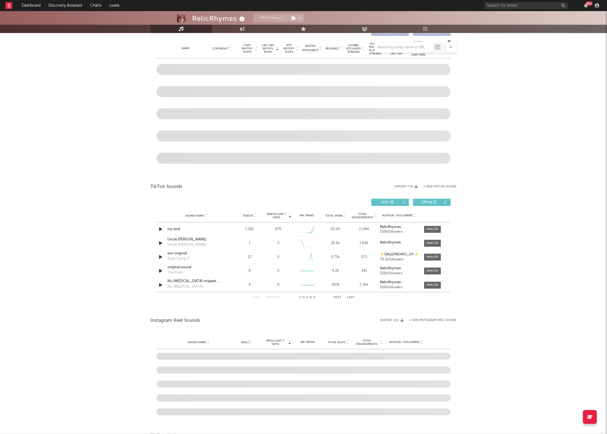
select select "6m"
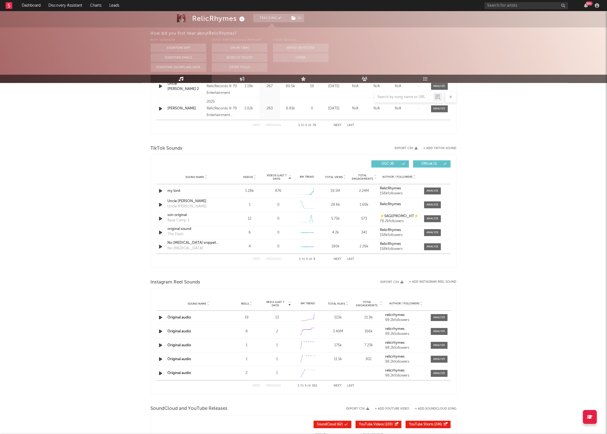
scroll to position [0, 0]
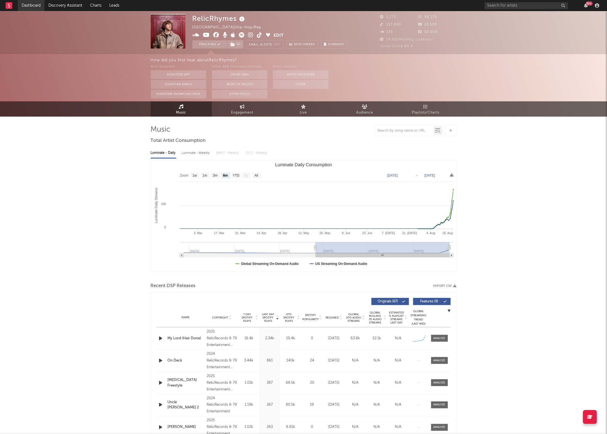
click at [28, 3] on link "Dashboard" at bounding box center [31, 5] width 27 height 11
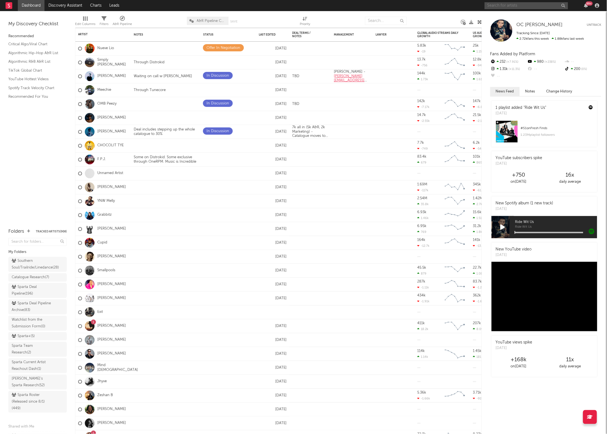
click at [518, 6] on input "text" at bounding box center [525, 5] width 83 height 7
type input "glizzy glow"
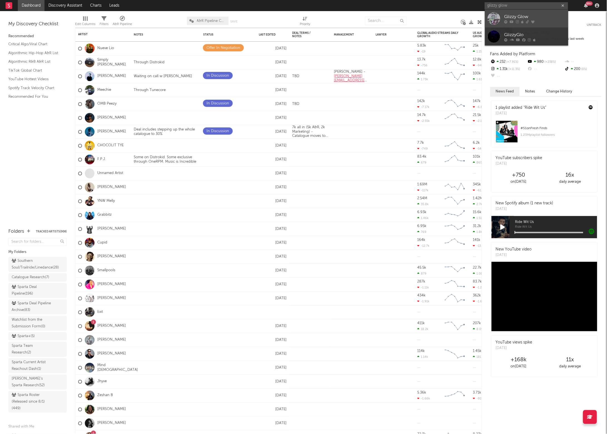
click at [503, 18] on link "Glizzy Glow" at bounding box center [526, 18] width 83 height 18
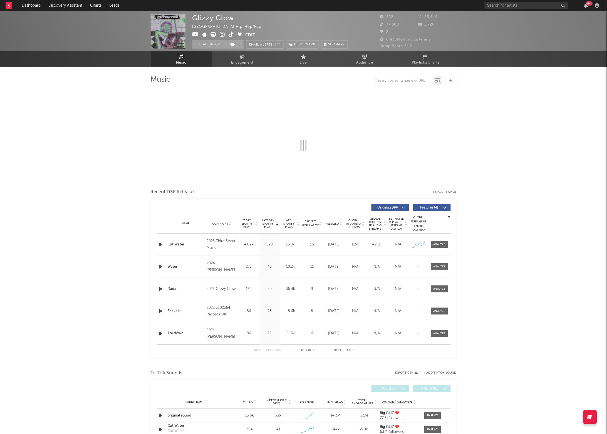
select select "6m"
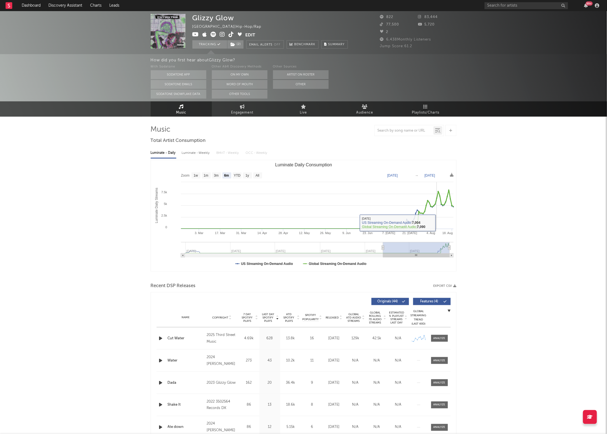
click at [440, 332] on div "Name Cut Water Copyright 2025 Third Street Music Label 3rd Street Music Group A…" at bounding box center [303, 339] width 294 height 22
click at [440, 337] on div at bounding box center [439, 339] width 12 height 4
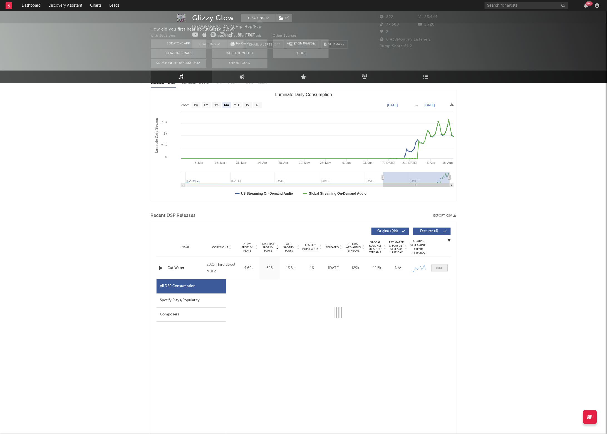
select select "1w"
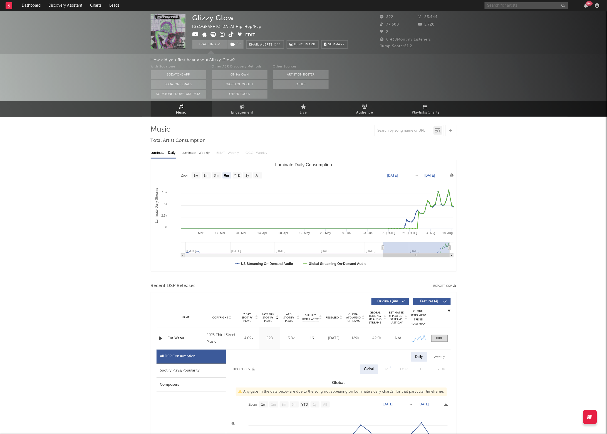
click at [509, 7] on input "text" at bounding box center [525, 5] width 83 height 7
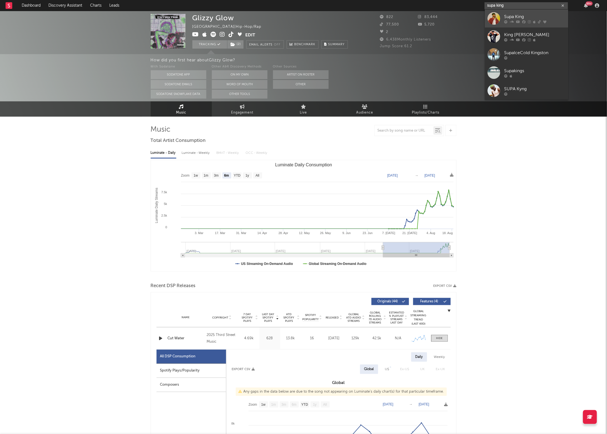
type input "supa king"
click at [519, 20] on icon at bounding box center [518, 21] width 4 height 3
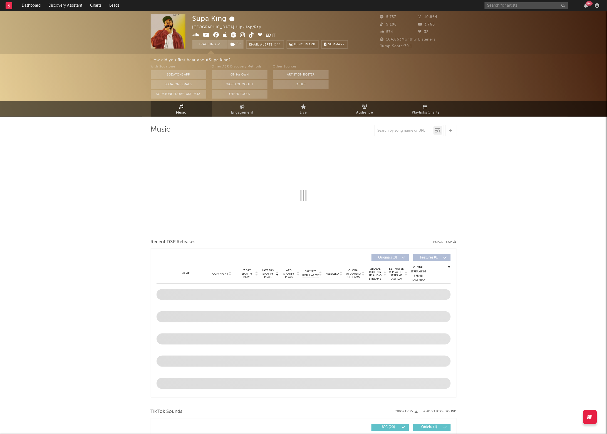
select select "6m"
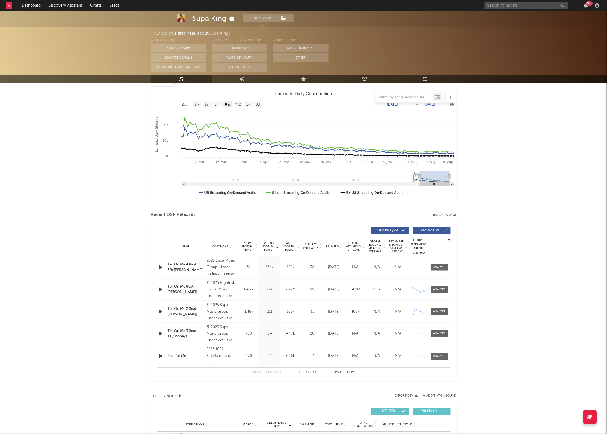
scroll to position [74, 0]
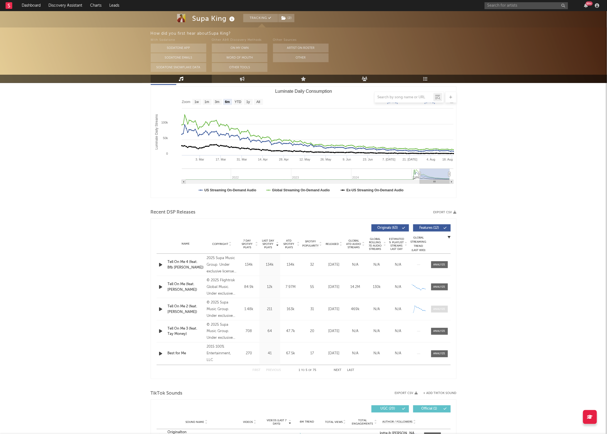
click at [439, 312] on span at bounding box center [439, 309] width 17 height 7
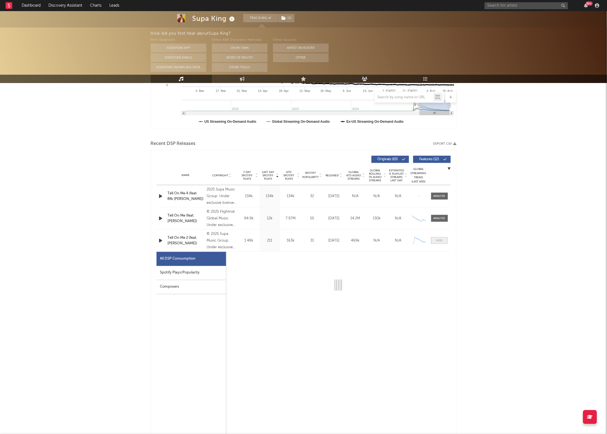
select select "6m"
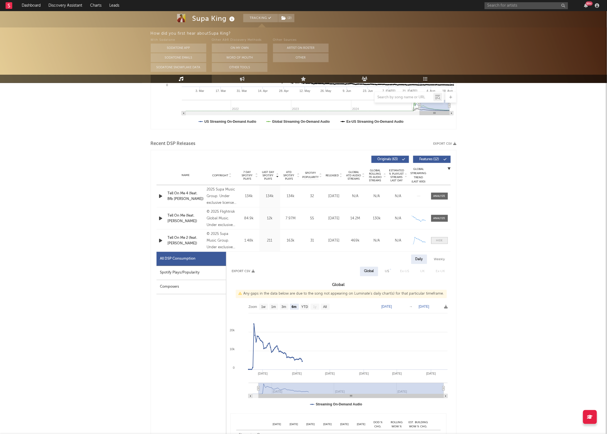
scroll to position [193, 0]
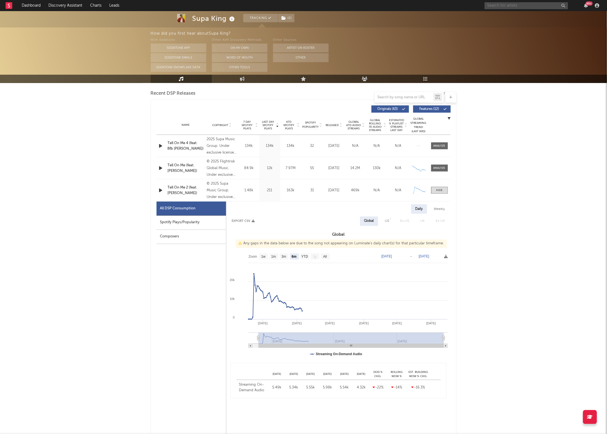
click at [509, 6] on input "text" at bounding box center [525, 5] width 83 height 7
type input "stmg demguyz"
click at [506, 17] on div "STMG DemGuyz" at bounding box center [534, 16] width 61 height 7
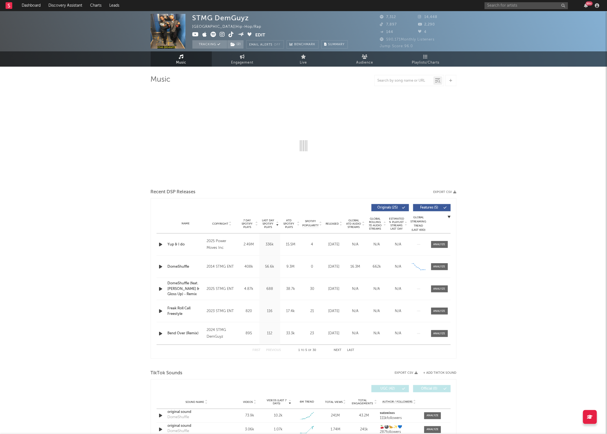
select select "6m"
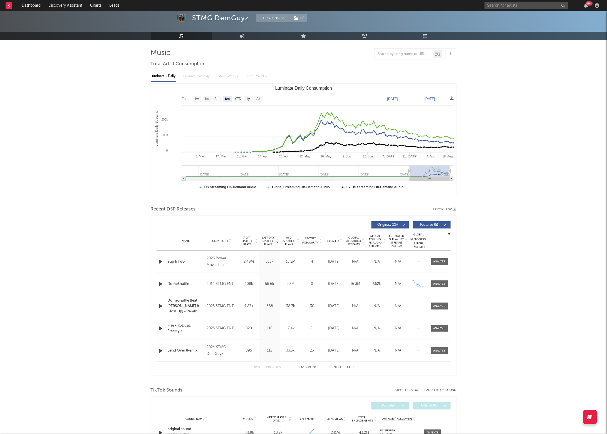
scroll to position [27, 0]
click at [438, 278] on div "Name DomeShuffle Copyright 2014 STMG ENT Label STMG ENT Album Names DomeShuffle…" at bounding box center [303, 284] width 294 height 22
click at [438, 283] on div at bounding box center [439, 284] width 12 height 4
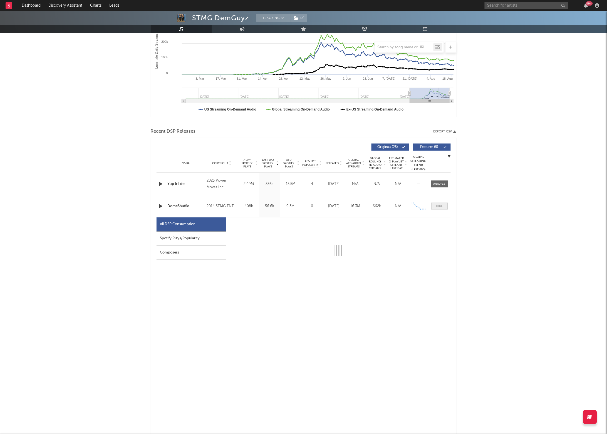
scroll to position [107, 0]
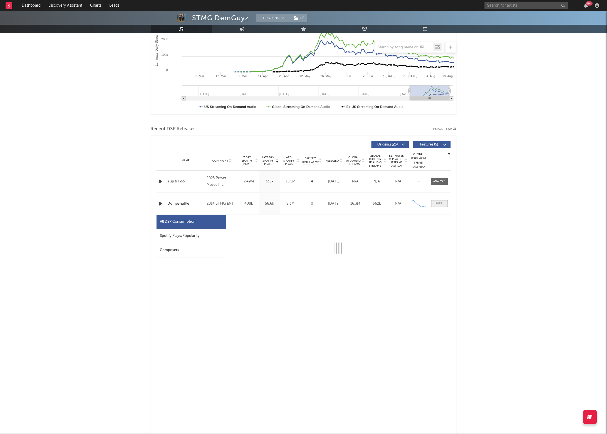
select select "1w"
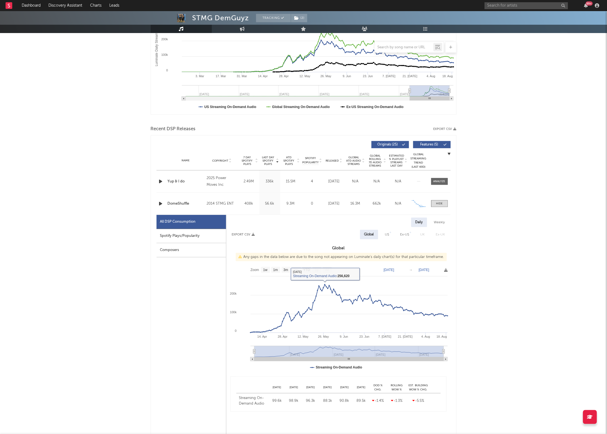
click at [439, 204] on div at bounding box center [439, 204] width 7 height 4
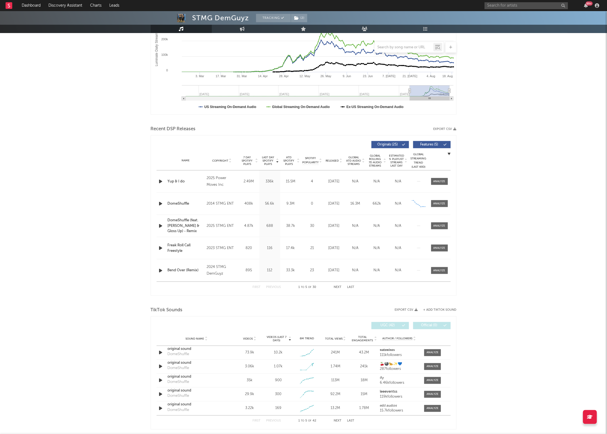
scroll to position [122, 0]
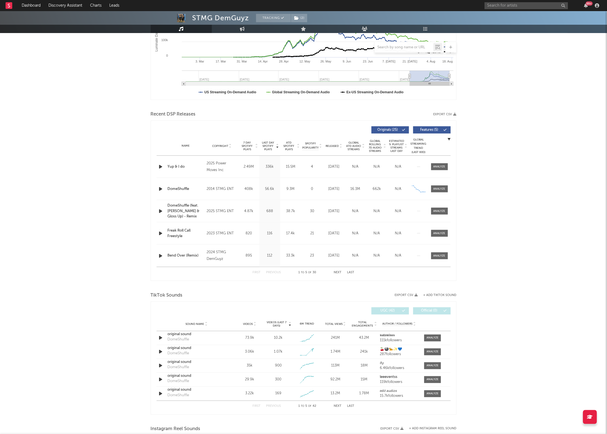
click at [438, 207] on div "Name DomeShuffle (feat. Dee Mula & Gloss Up) - Remix Copyright 2025 STMG ENT La…" at bounding box center [303, 211] width 294 height 22
click at [437, 209] on div at bounding box center [439, 211] width 12 height 4
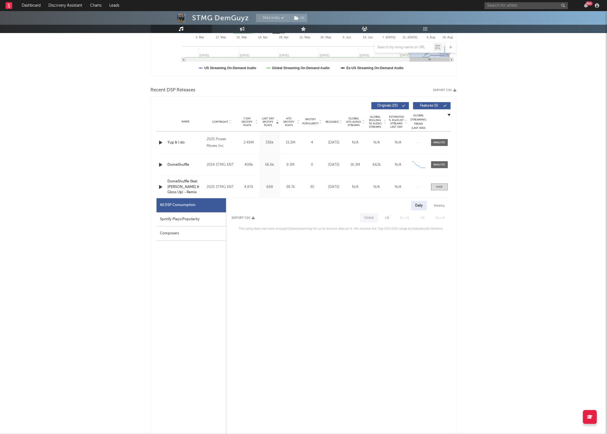
scroll to position [146, 0]
click at [438, 185] on div at bounding box center [439, 187] width 7 height 4
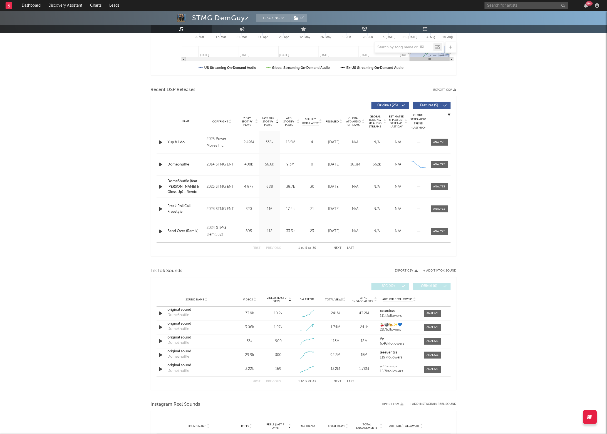
click at [335, 248] on button "Next" at bounding box center [338, 248] width 8 height 3
click at [431, 140] on span at bounding box center [439, 142] width 17 height 7
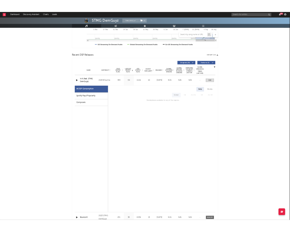
scroll to position [0, 0]
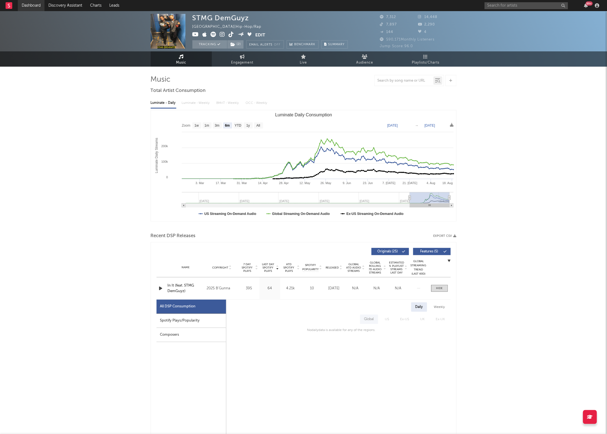
click at [32, 5] on link "Dashboard" at bounding box center [31, 5] width 27 height 11
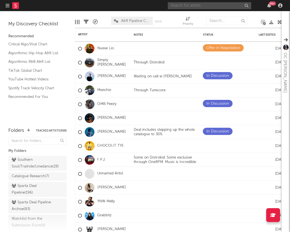
click at [196, 6] on input "text" at bounding box center [209, 5] width 83 height 7
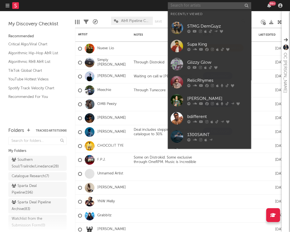
type input "j"
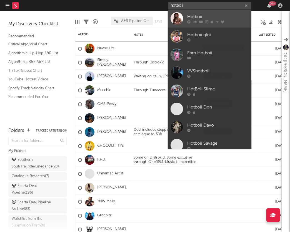
type input "hotboii"
click at [206, 19] on div "Hotboii" at bounding box center [217, 16] width 61 height 7
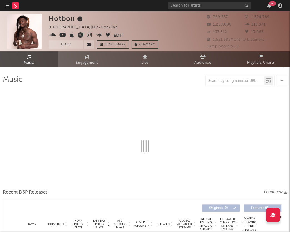
select select "6m"
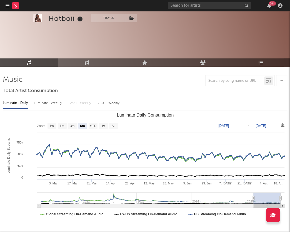
select select "6m"
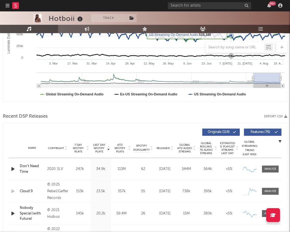
scroll to position [148, 0]
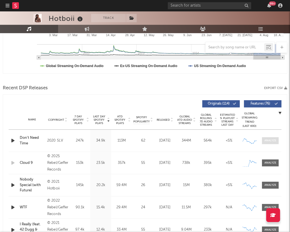
click at [268, 139] on div at bounding box center [271, 140] width 12 height 4
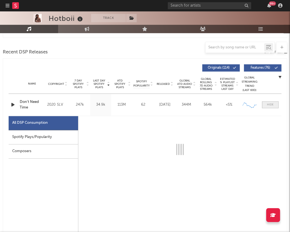
scroll to position [184, 0]
click at [270, 105] on div at bounding box center [270, 104] width 7 height 4
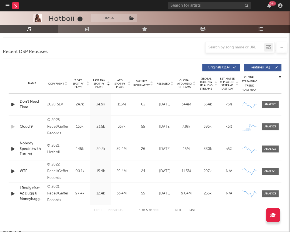
scroll to position [197, 0]
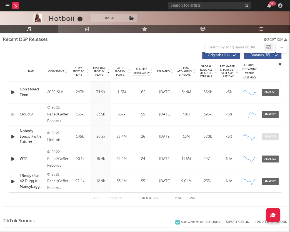
click at [267, 135] on div at bounding box center [271, 137] width 12 height 4
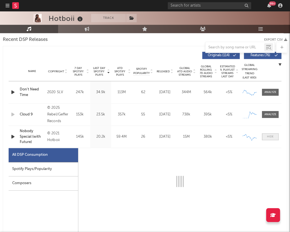
scroll to position [216, 0]
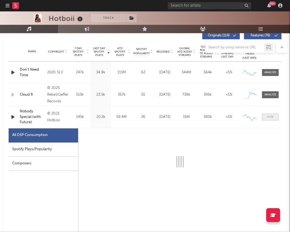
click at [270, 119] on span at bounding box center [270, 116] width 17 height 7
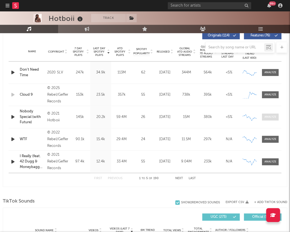
scroll to position [236, 0]
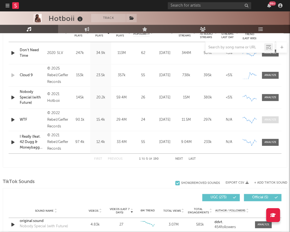
click at [270, 118] on div at bounding box center [271, 120] width 12 height 4
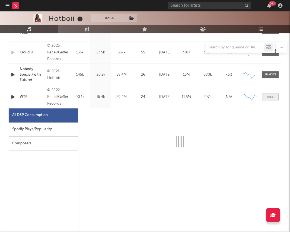
click at [271, 99] on span at bounding box center [270, 96] width 17 height 7
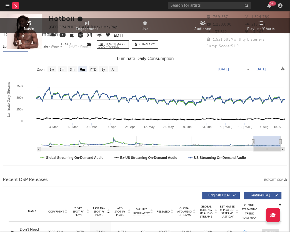
scroll to position [0, 0]
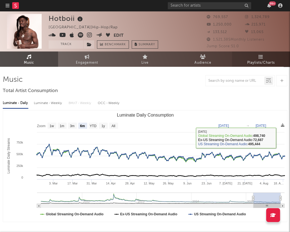
click at [268, 63] on span "Playlists/Charts" at bounding box center [261, 62] width 28 height 7
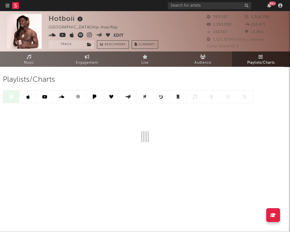
click at [26, 97] on link at bounding box center [28, 96] width 17 height 13
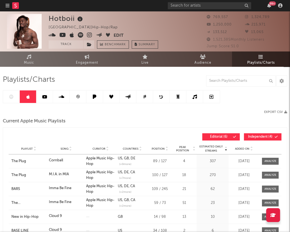
click at [19, 100] on div at bounding box center [111, 96] width 217 height 13
click at [10, 99] on div at bounding box center [111, 96] width 217 height 13
click at [27, 63] on span "Music" at bounding box center [29, 62] width 10 height 7
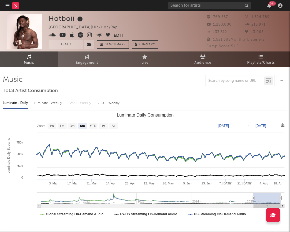
select select "6m"
click at [256, 55] on link "Playlists/Charts" at bounding box center [261, 58] width 58 height 15
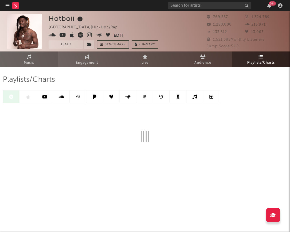
click at [26, 61] on span "Music" at bounding box center [29, 62] width 10 height 7
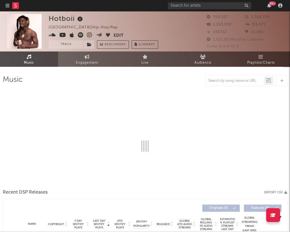
select select "6m"
